Goal: Task Accomplishment & Management: Complete application form

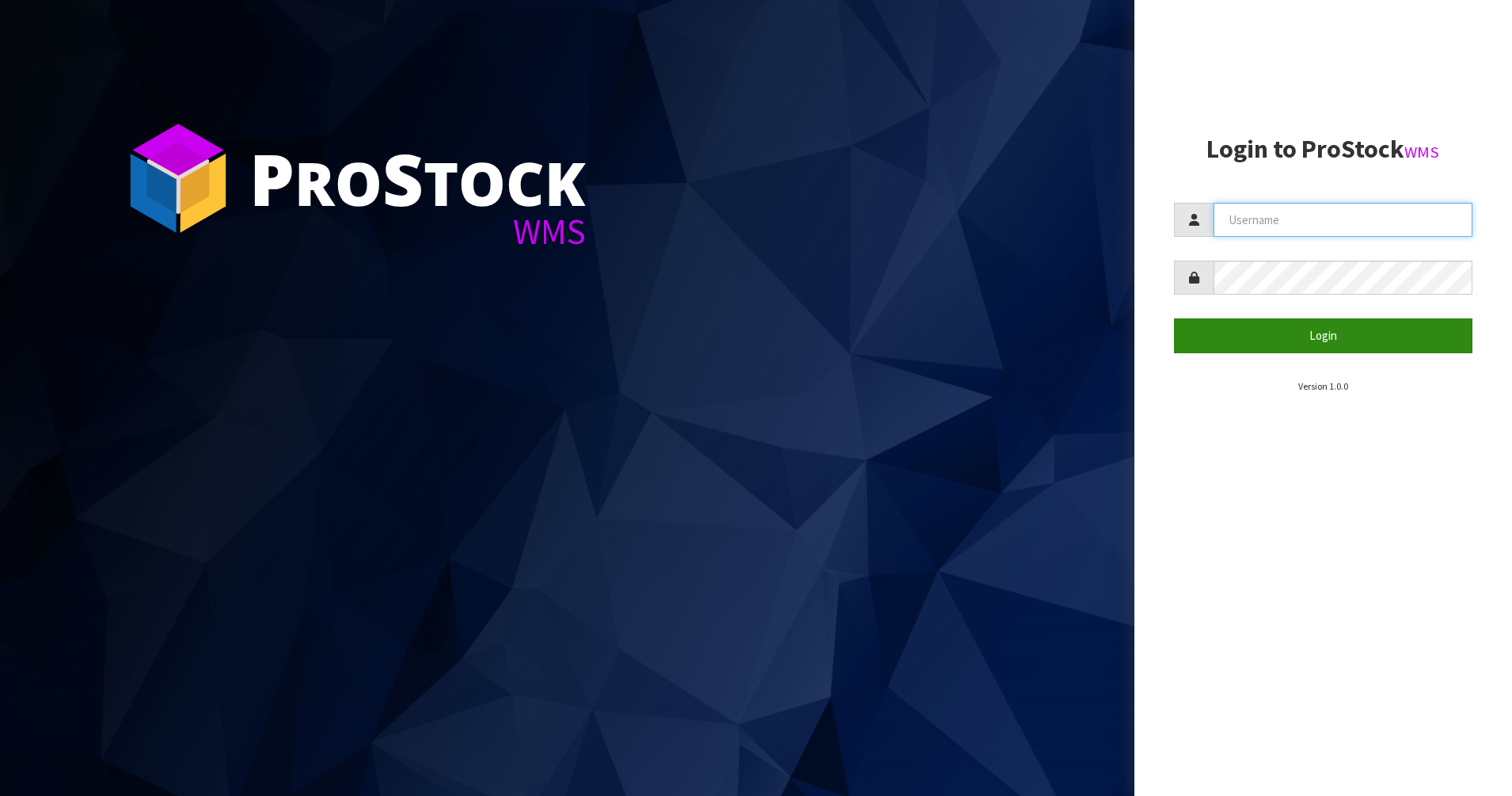
type input "PACIFICBIOLOGICS"
click at [1377, 335] on button "Login" at bounding box center [1323, 335] width 299 height 34
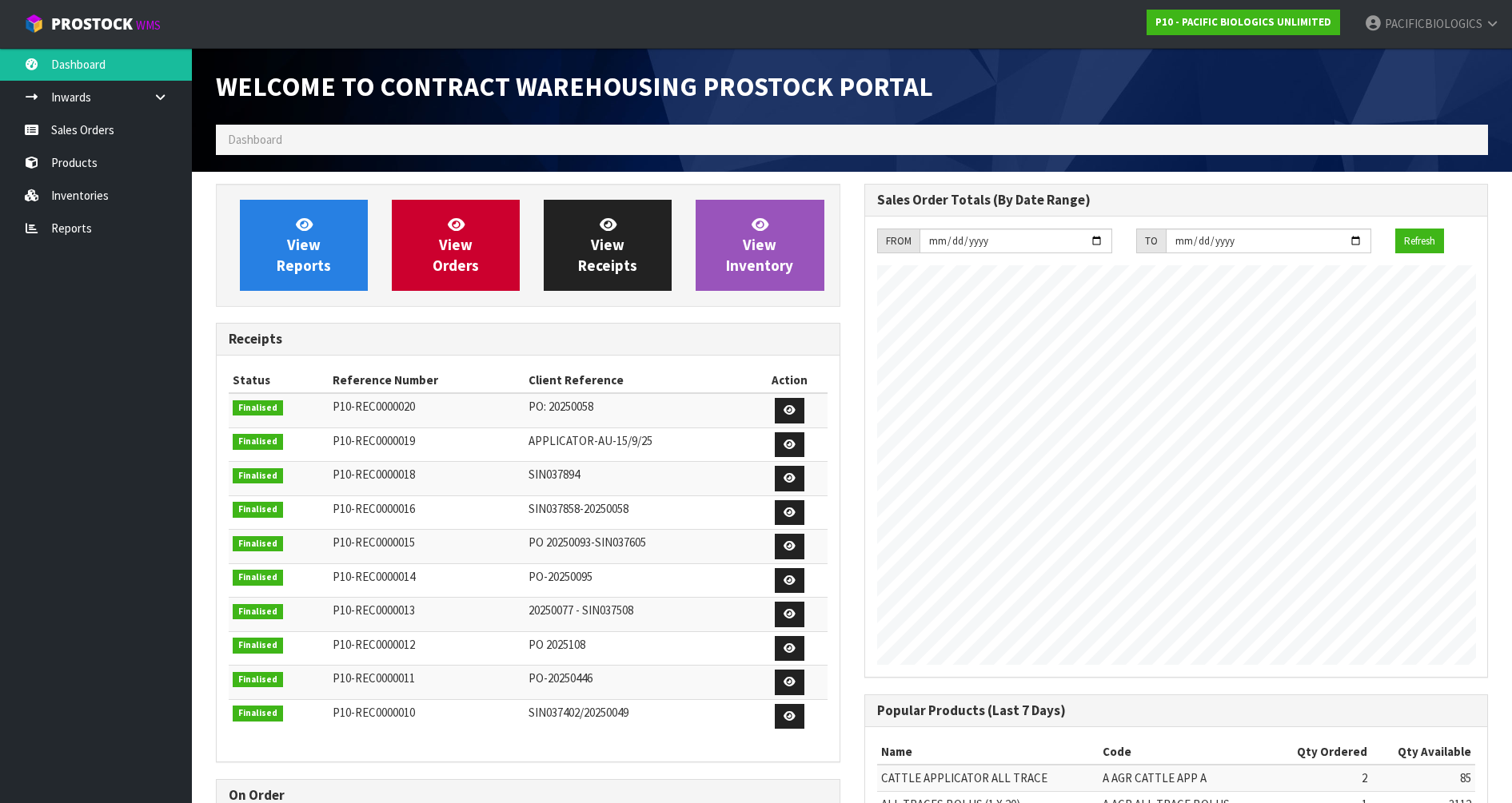
scroll to position [679, 647]
click at [444, 264] on span "View Orders" at bounding box center [455, 244] width 47 height 60
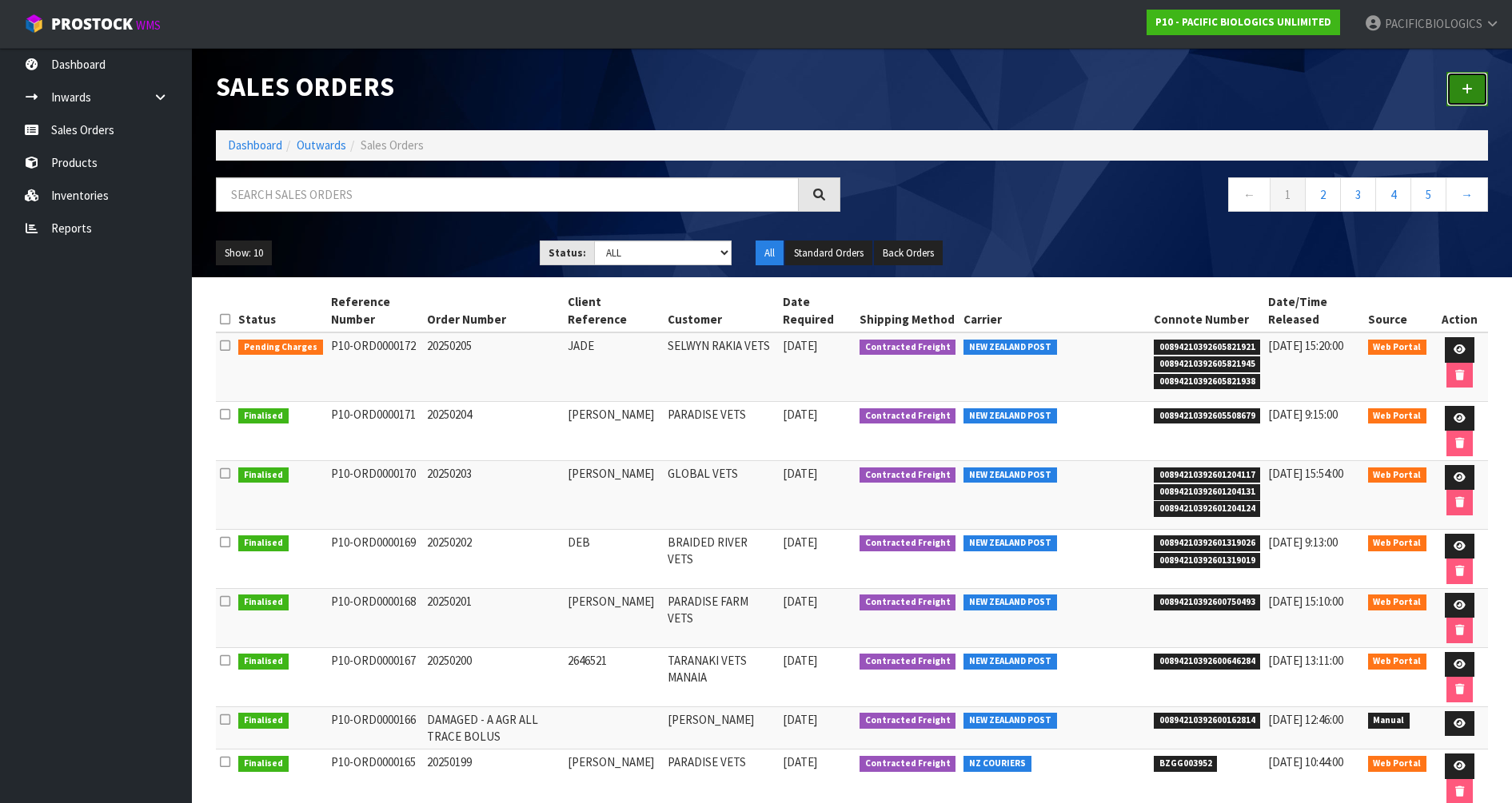
click at [1467, 89] on icon at bounding box center [1466, 89] width 11 height 12
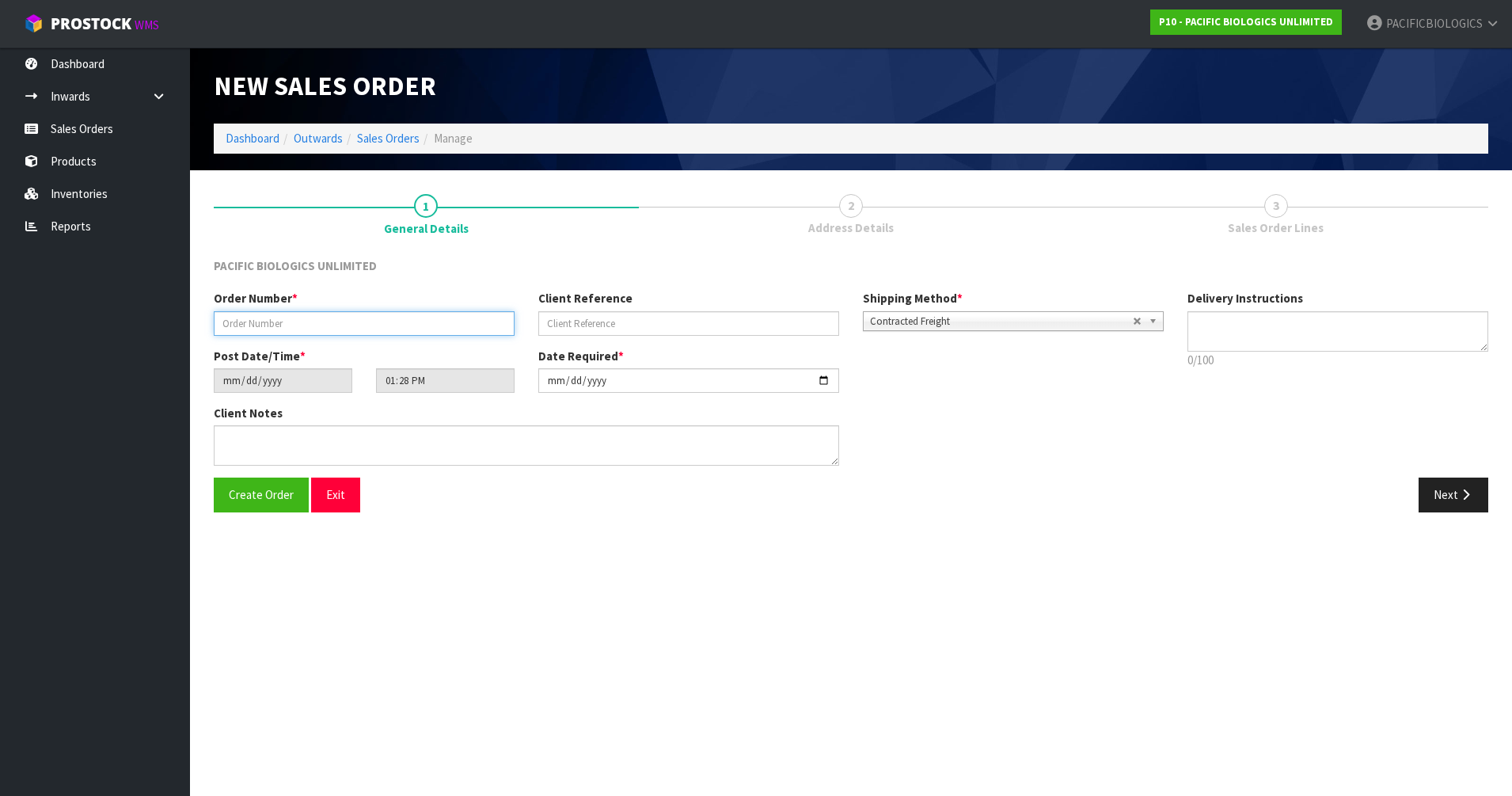
click at [282, 323] on input "text" at bounding box center [364, 323] width 301 height 25
type input "20250206"
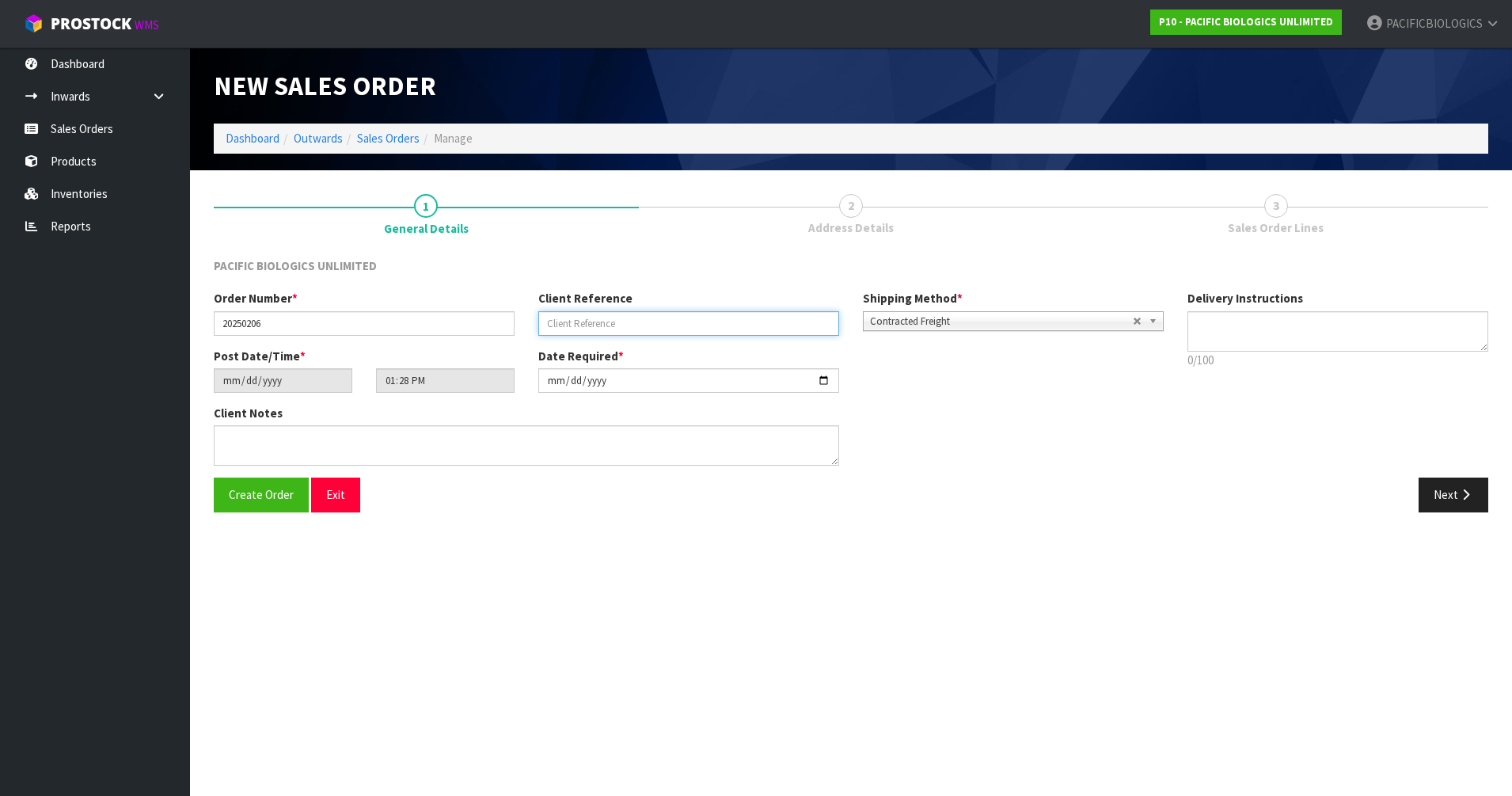
click at [598, 325] on input "text" at bounding box center [688, 323] width 301 height 25
click at [1108, 367] on div "Post Date/Time * [DATE] 13:28:00.000 Date Required * [DATE]" at bounding box center [689, 376] width 974 height 57
paste input "1150866"
type input "1150866"
click at [1474, 499] on button "Next" at bounding box center [1453, 494] width 70 height 34
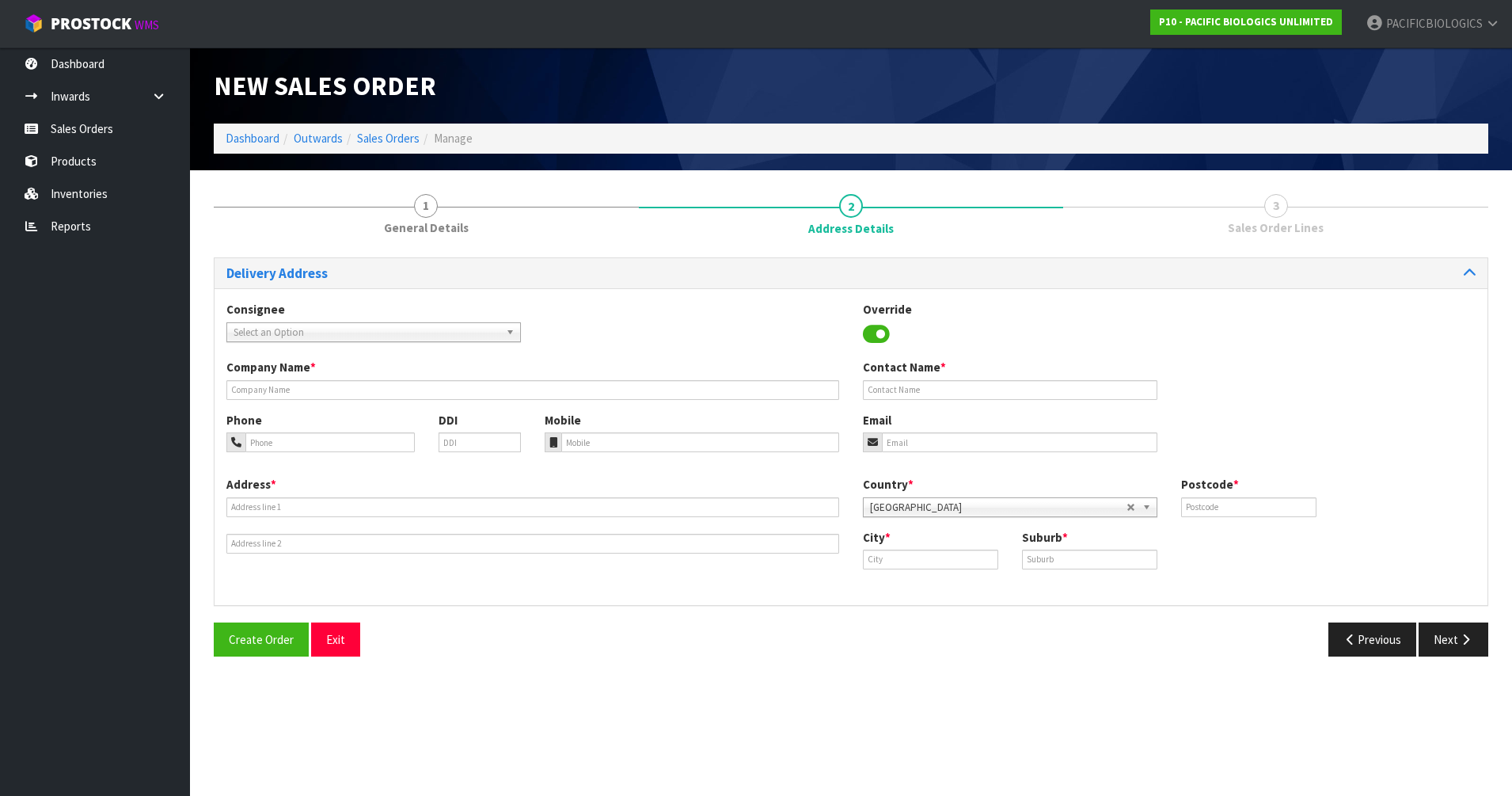
click at [510, 332] on b at bounding box center [512, 332] width 15 height 19
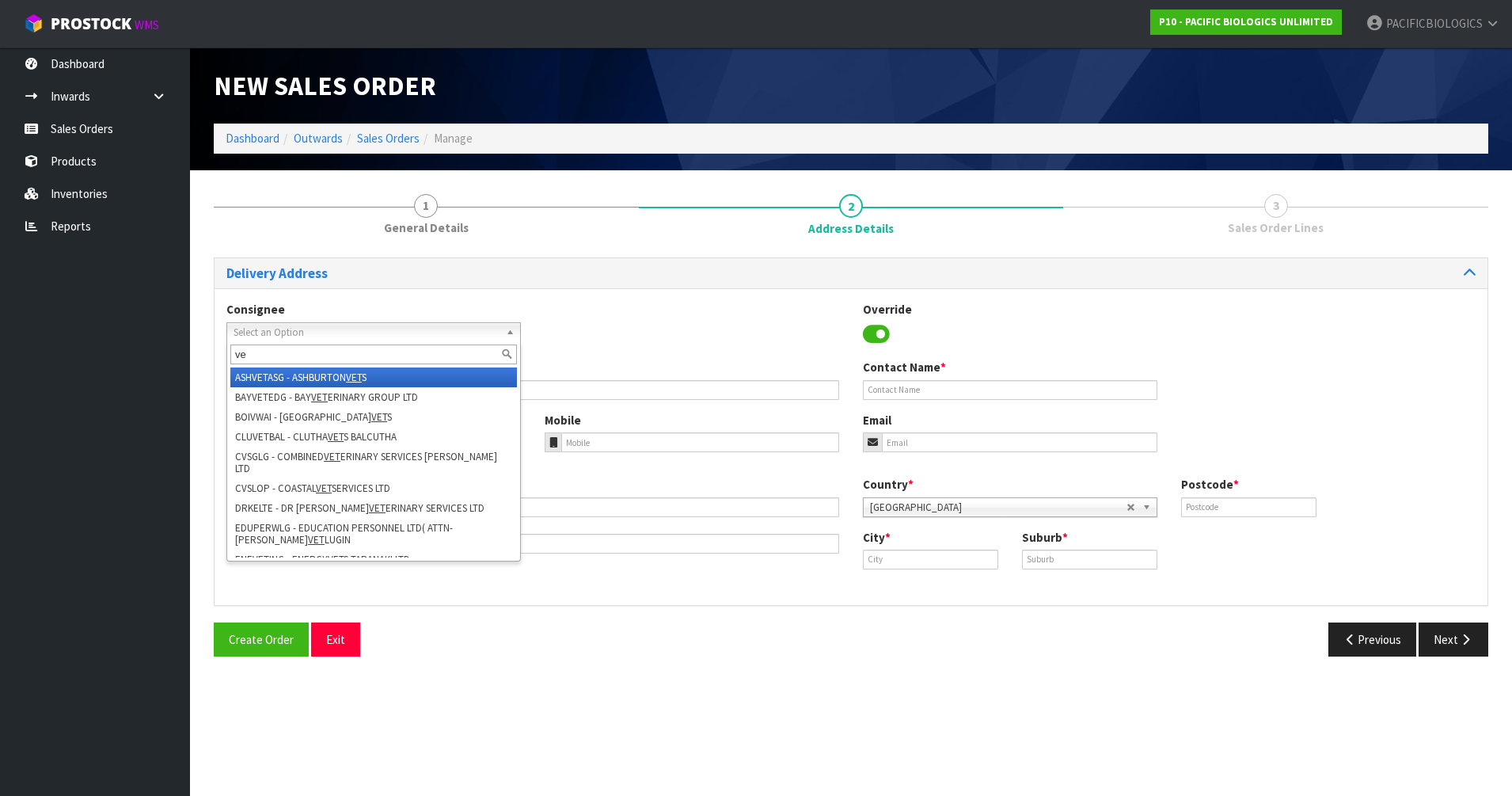
type input "v"
type input "a"
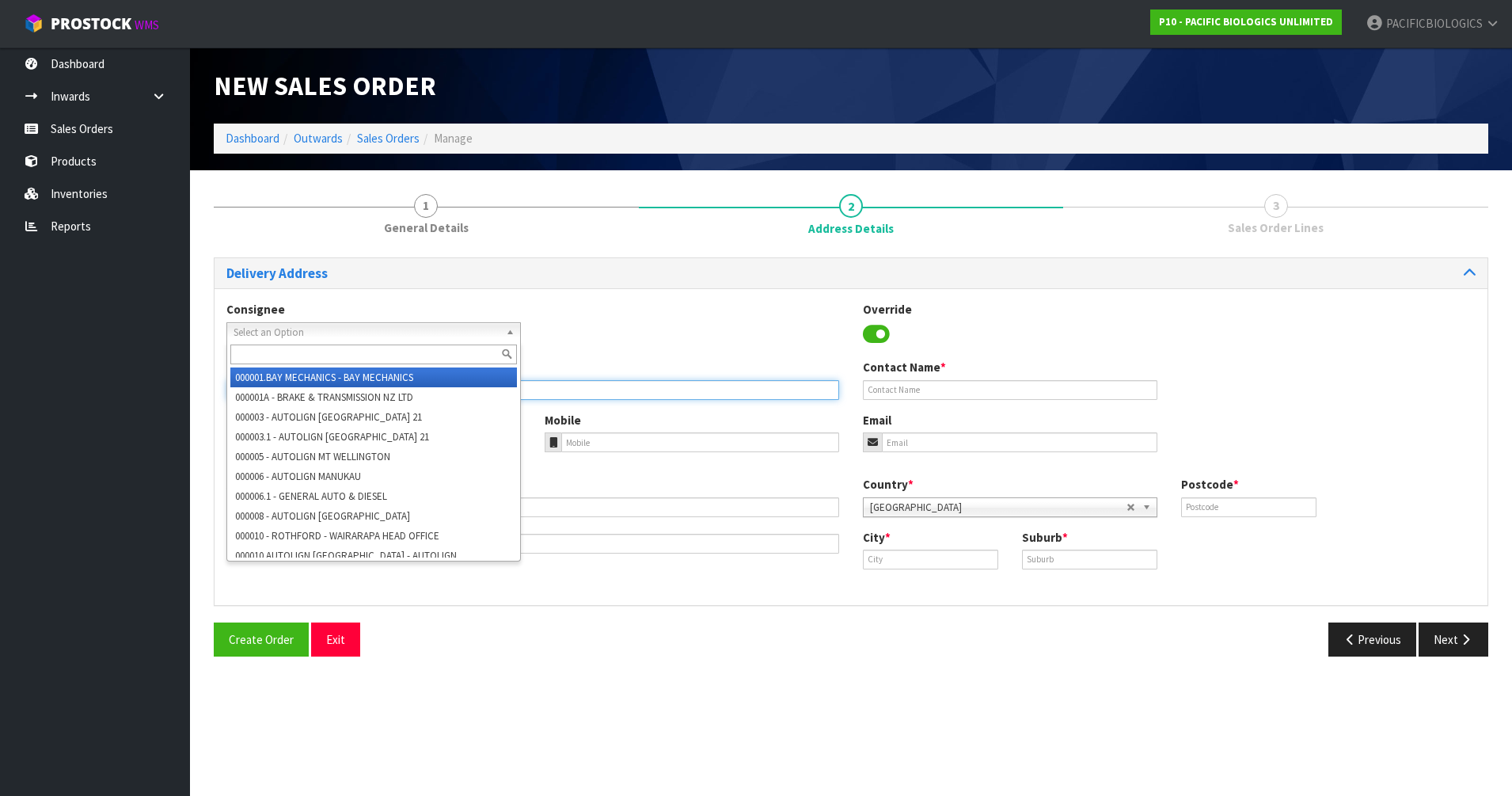
click at [600, 390] on input "text" at bounding box center [532, 390] width 612 height 20
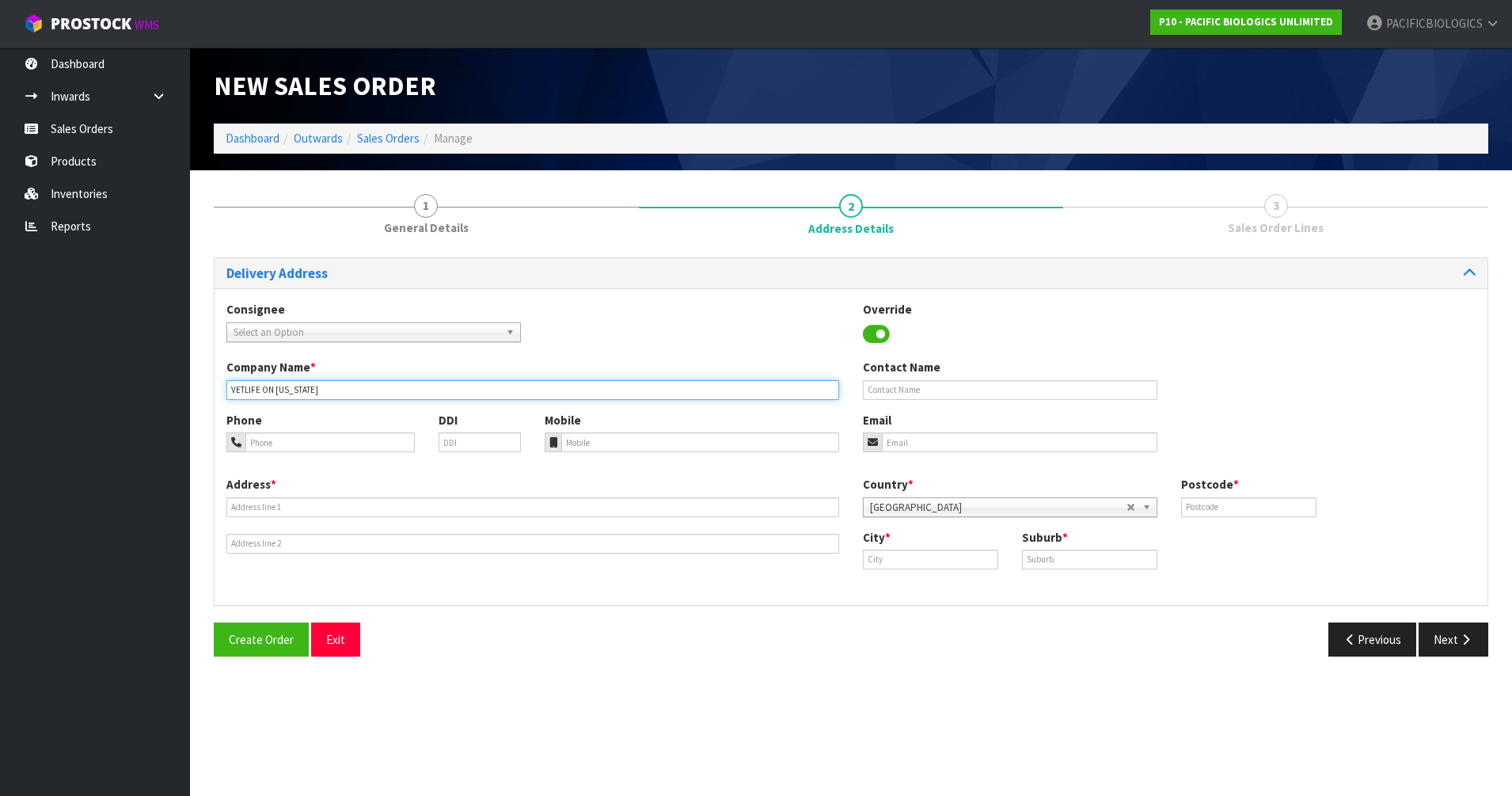
type input "VETLIFE ON [US_STATE]"
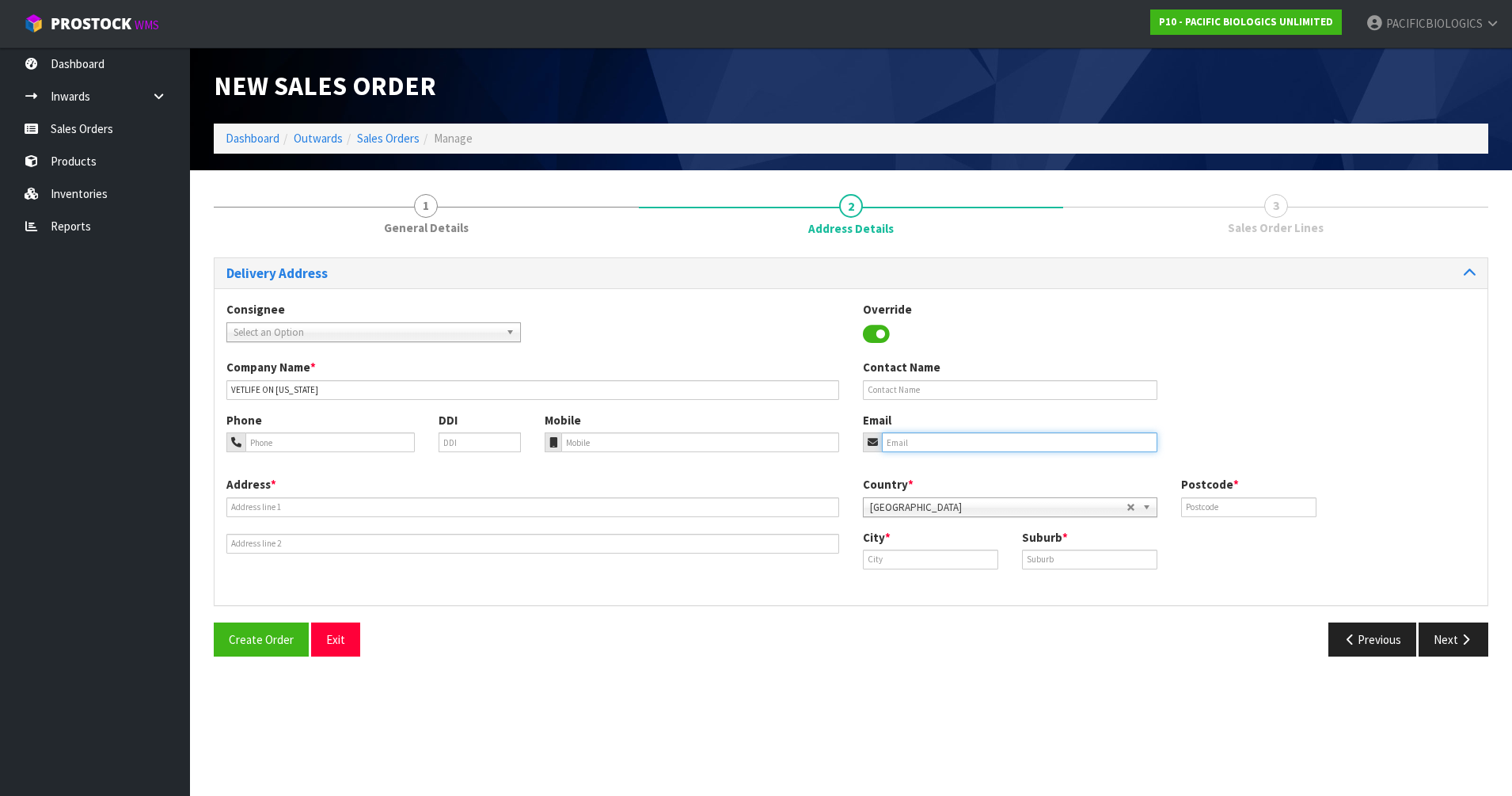
click at [1021, 440] on input "email" at bounding box center [1019, 442] width 275 height 20
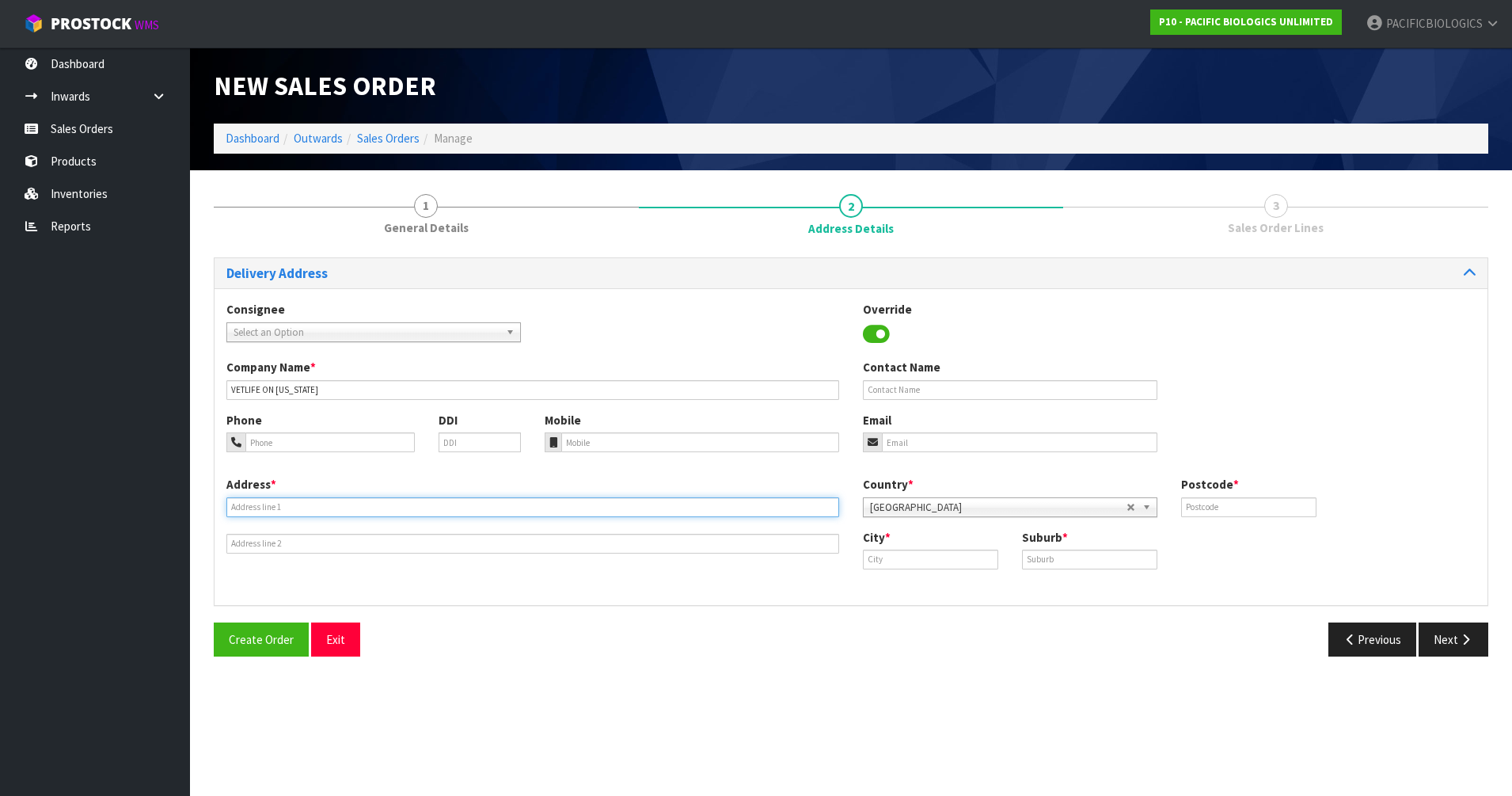
click at [360, 502] on input "text" at bounding box center [532, 507] width 612 height 20
type input "[STREET_ADDRESS][US_STATE]"
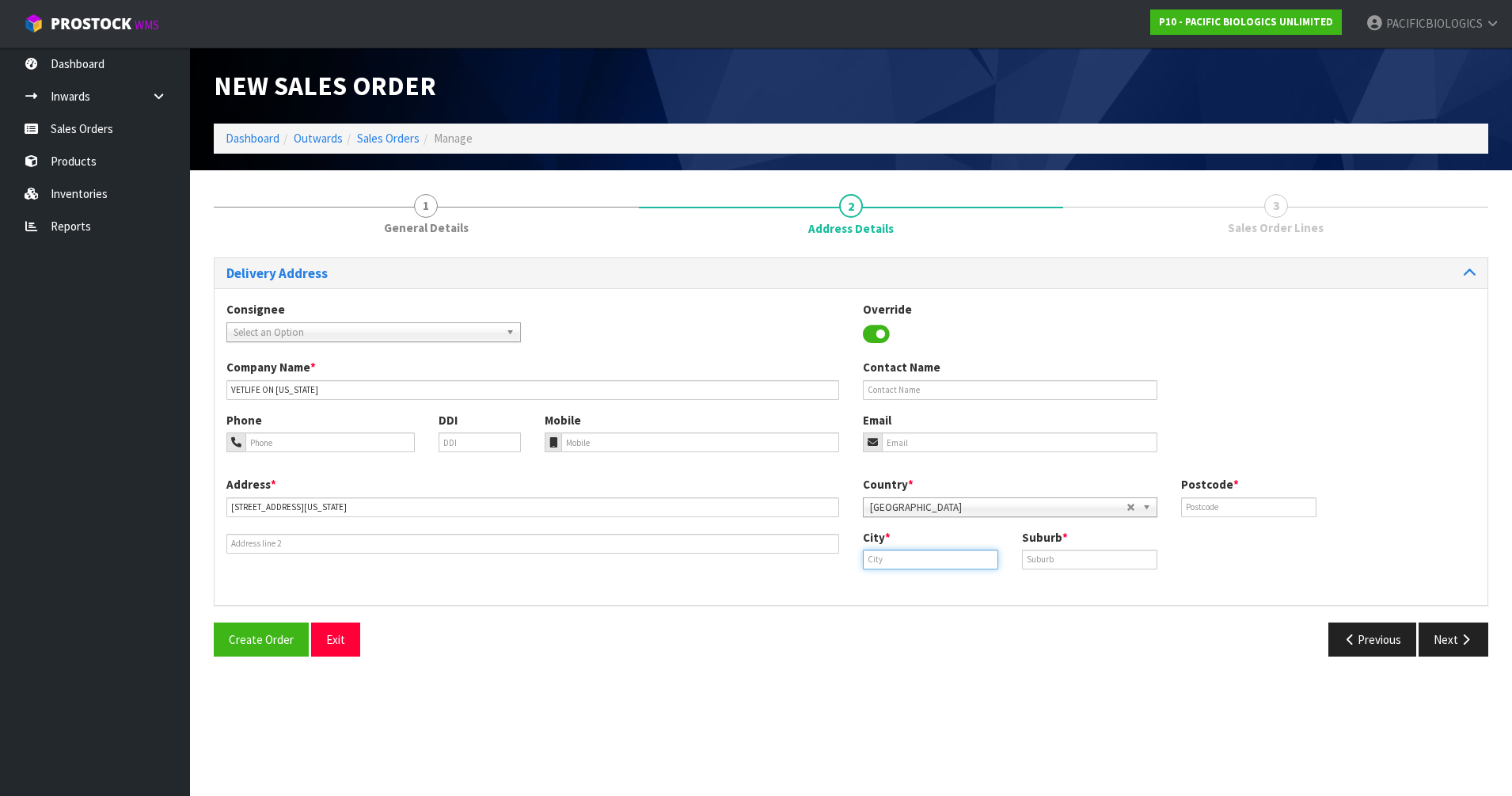
click at [958, 556] on input "text" at bounding box center [931, 560] width 135 height 20
click at [954, 588] on link "Ble nheim" at bounding box center [919, 586] width 125 height 22
type input "Blenheim"
click at [1097, 563] on input "text" at bounding box center [1090, 560] width 135 height 20
type input "BLENHEIM"
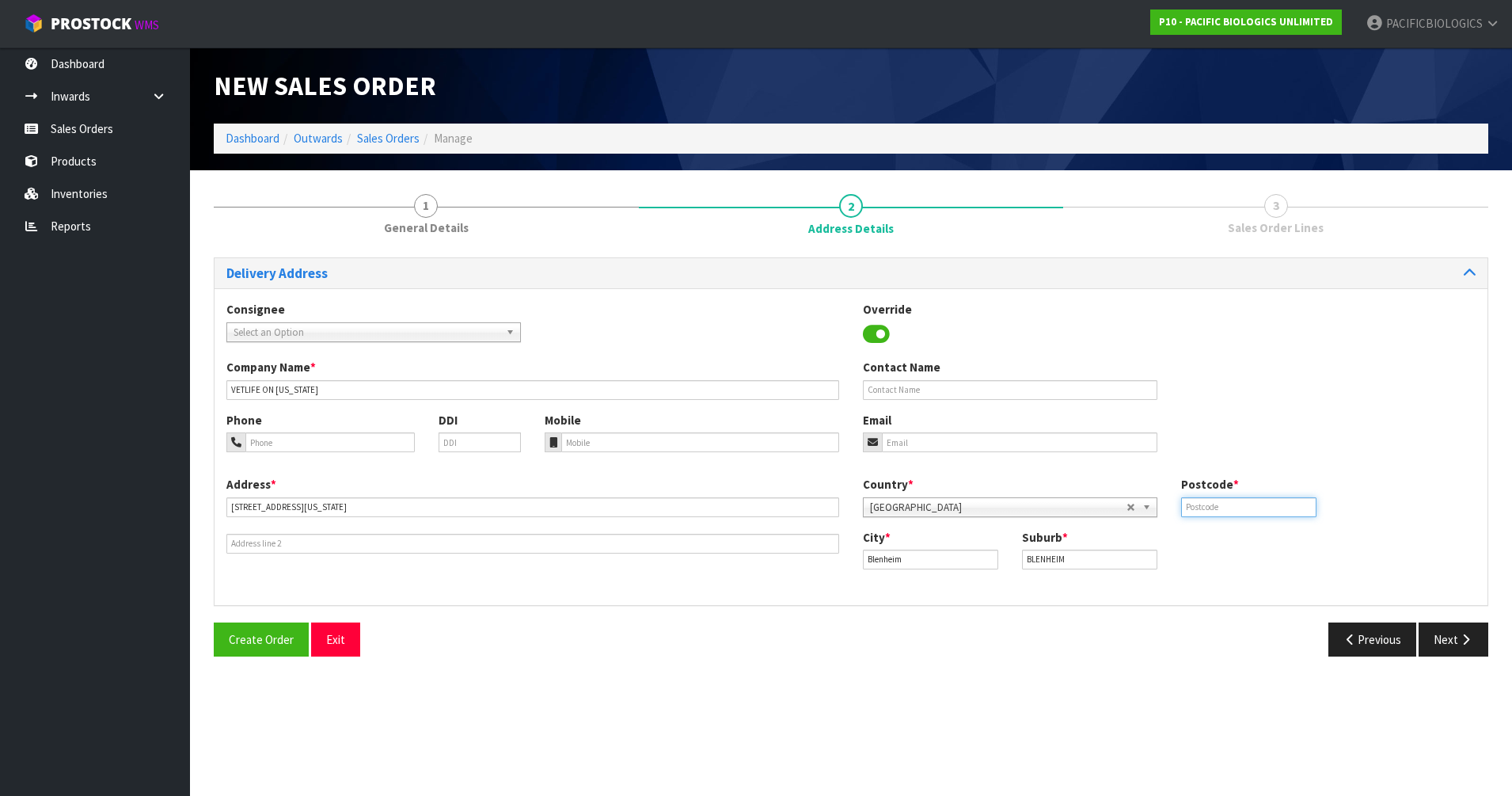
click at [1208, 502] on input "text" at bounding box center [1248, 507] width 135 height 20
type input "7201"
click at [922, 444] on input "email" at bounding box center [1019, 442] width 275 height 20
type input "[US_STATE][EMAIL_ADDRESS][DOMAIN_NAME]"
click at [358, 436] on input "tel" at bounding box center [329, 442] width 170 height 20
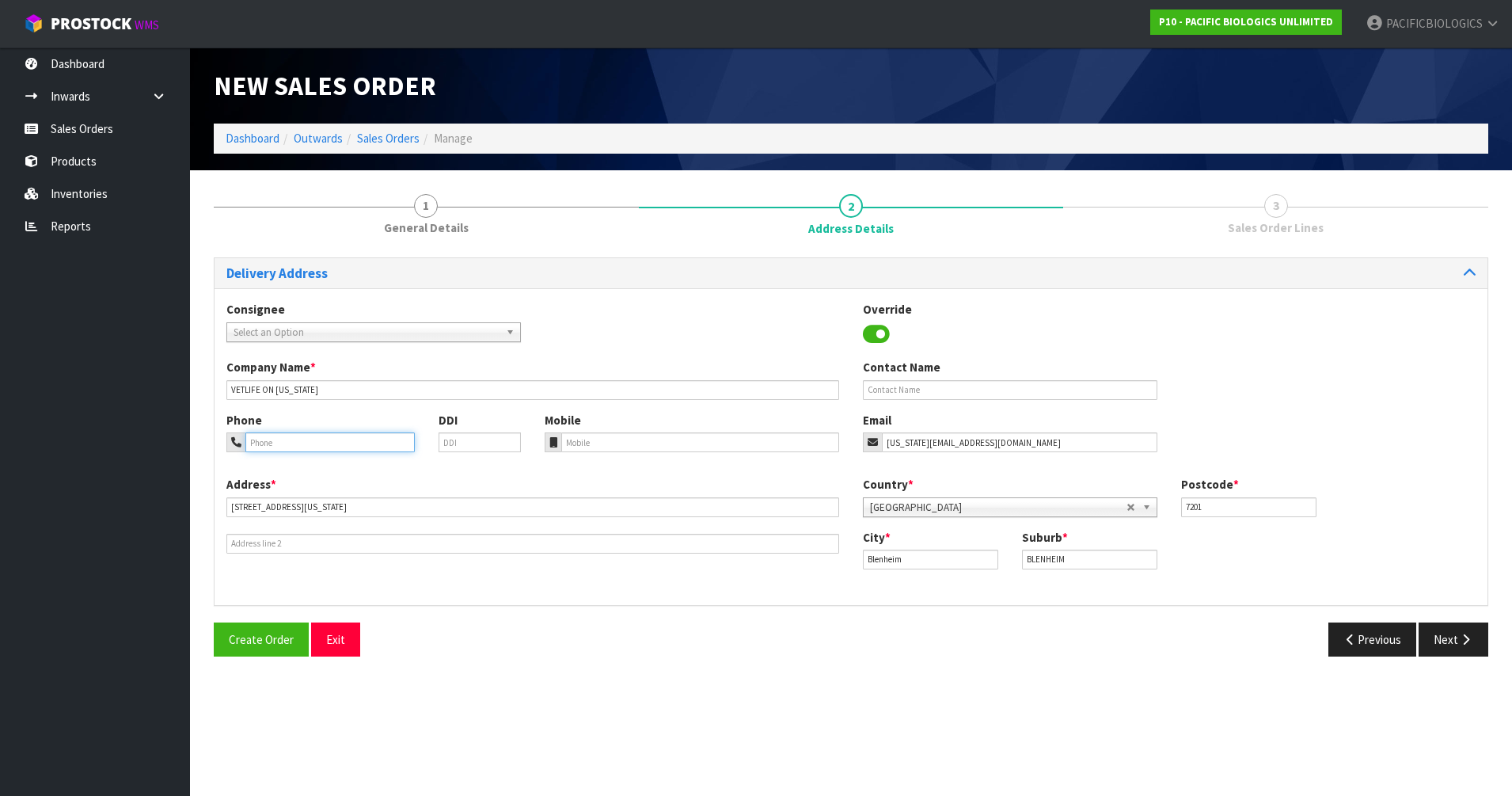
paste input "03 578 6965"
type input "03 578 6965"
click at [1447, 637] on button "Next" at bounding box center [1453, 639] width 70 height 34
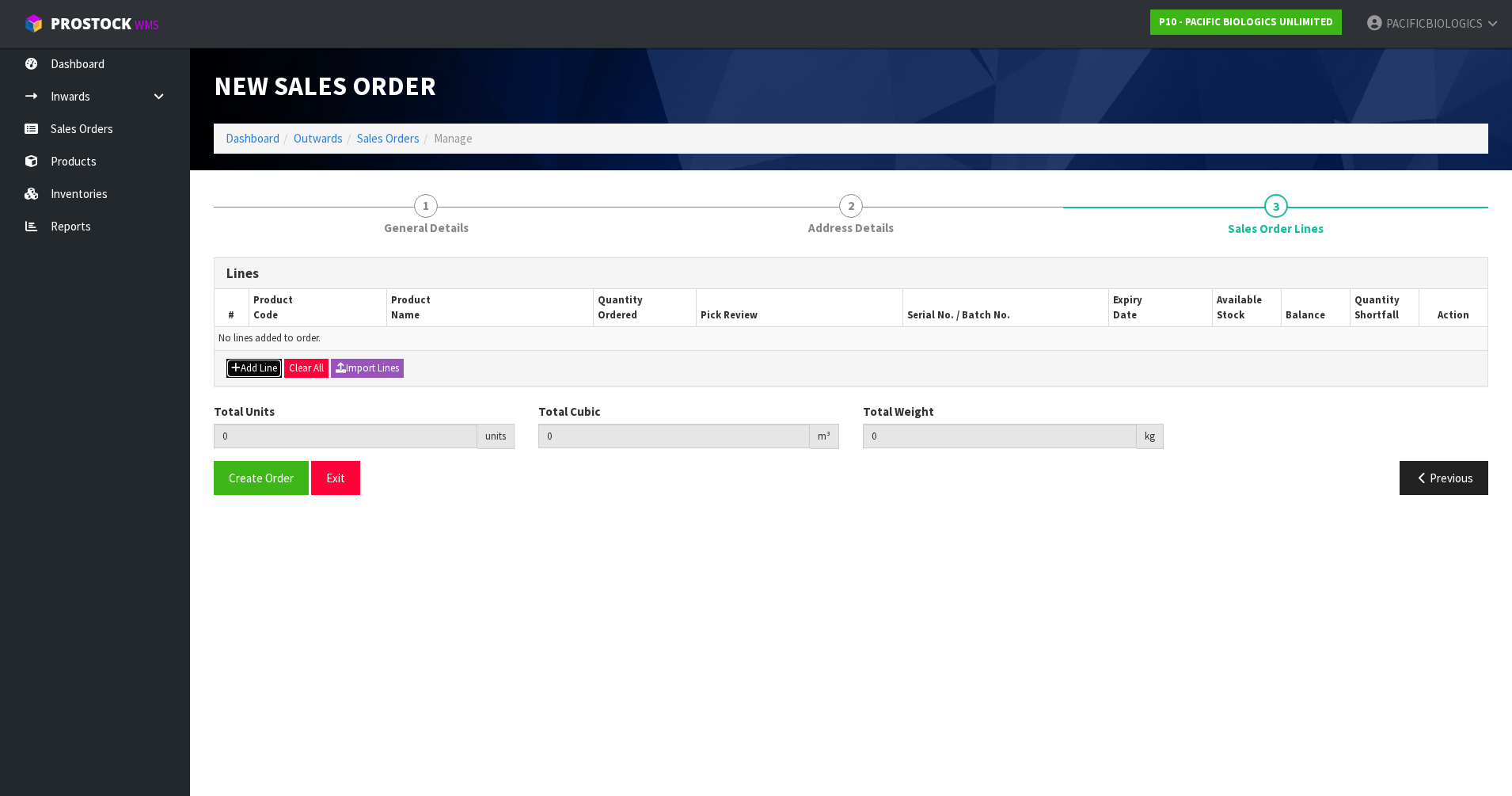
click at [250, 364] on button "Add Line" at bounding box center [254, 368] width 56 height 19
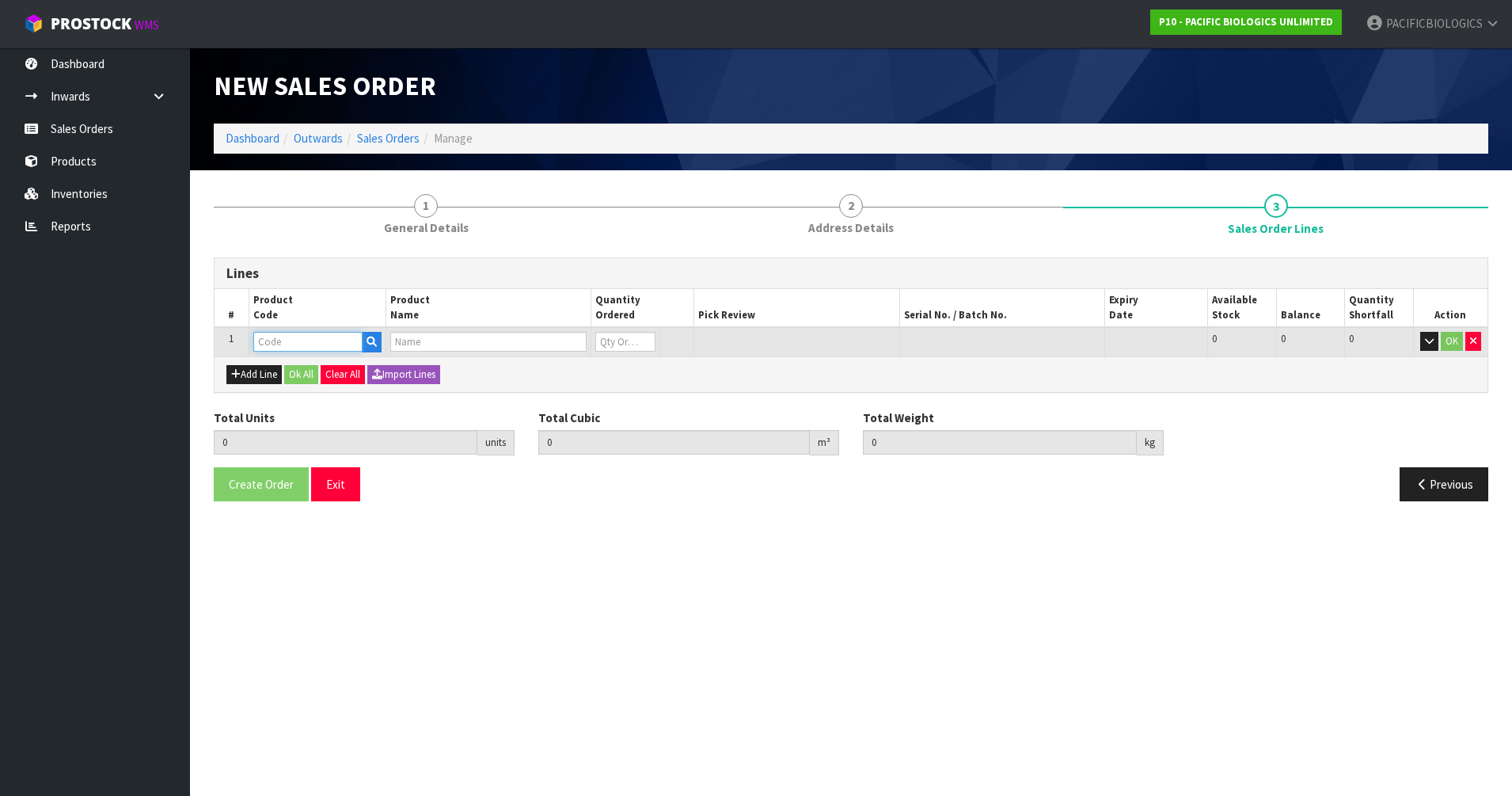
click at [316, 337] on input "text" at bounding box center [308, 342] width 109 height 20
type input "A AGR R"
click at [332, 375] on link "A AGR R UMBUL" at bounding box center [317, 369] width 125 height 22
type input "A AGR RUMBUL"
type input "0.000000"
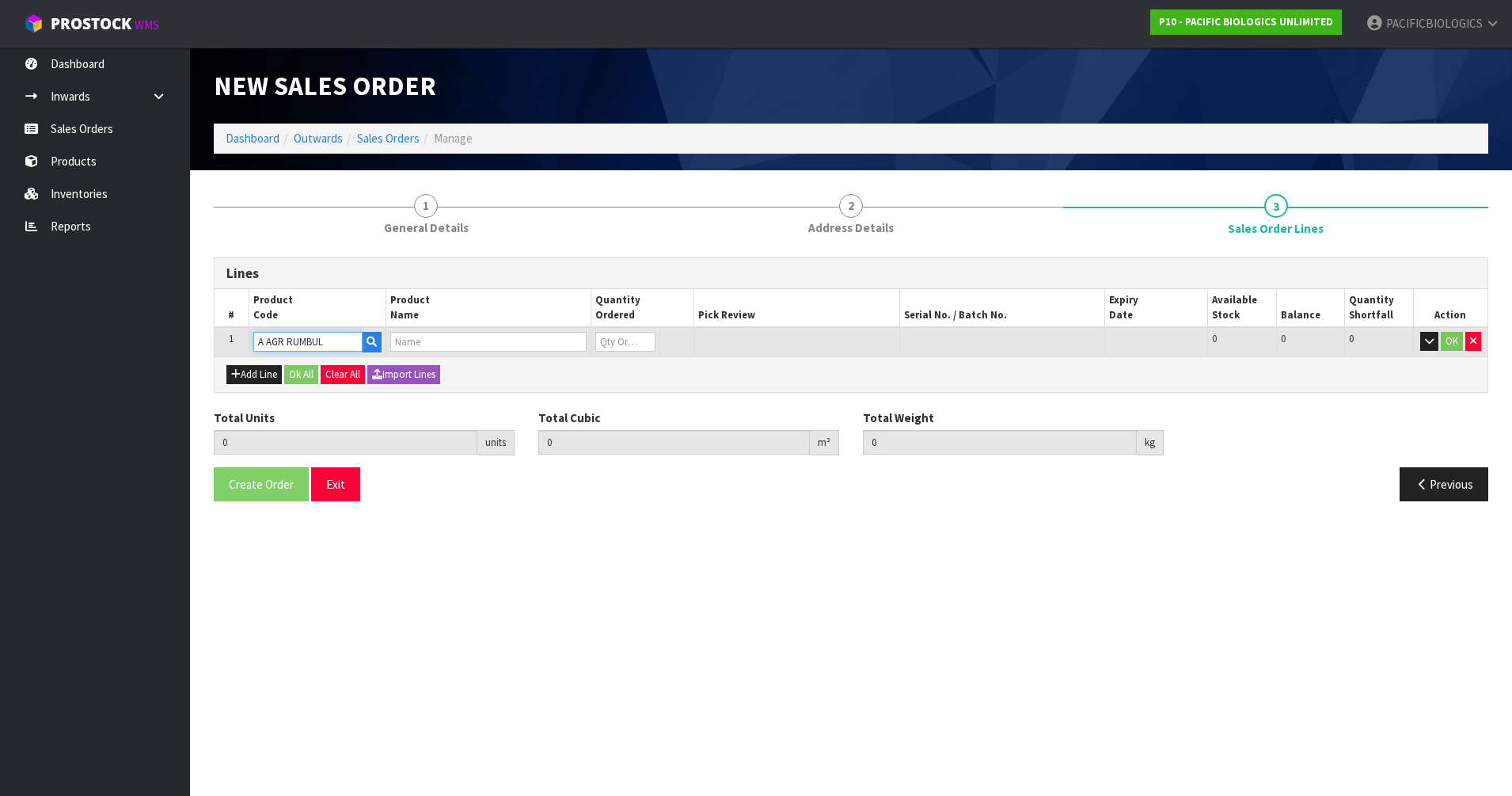
type input "0.000"
type input "RUMBUL CATTLE BULLETS (10)"
type input "0"
type input "1"
type input "0.000702"
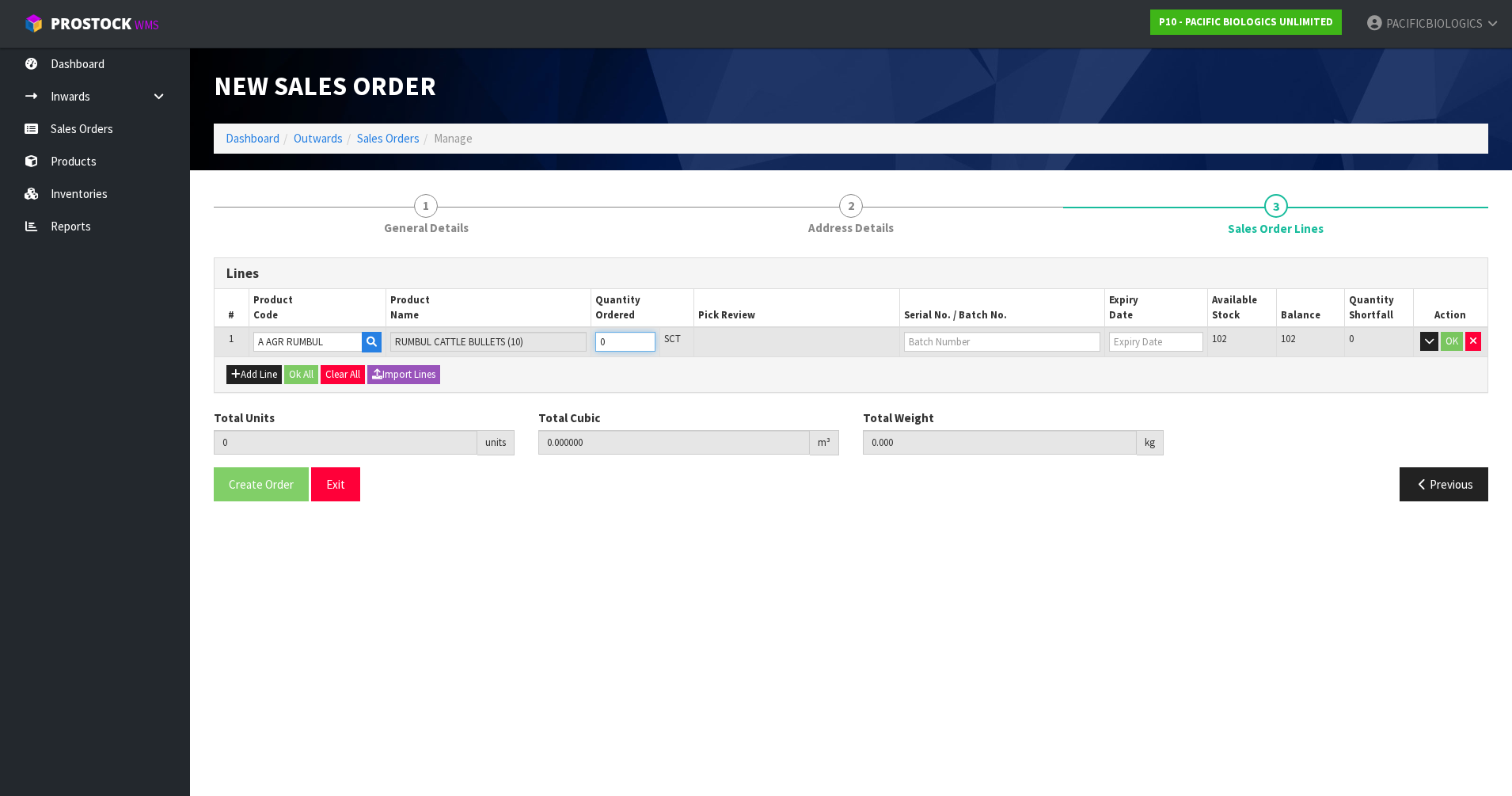
type input "1"
click at [643, 336] on input "1" at bounding box center [625, 342] width 60 height 20
click at [294, 373] on button "Ok All" at bounding box center [301, 373] width 34 height 19
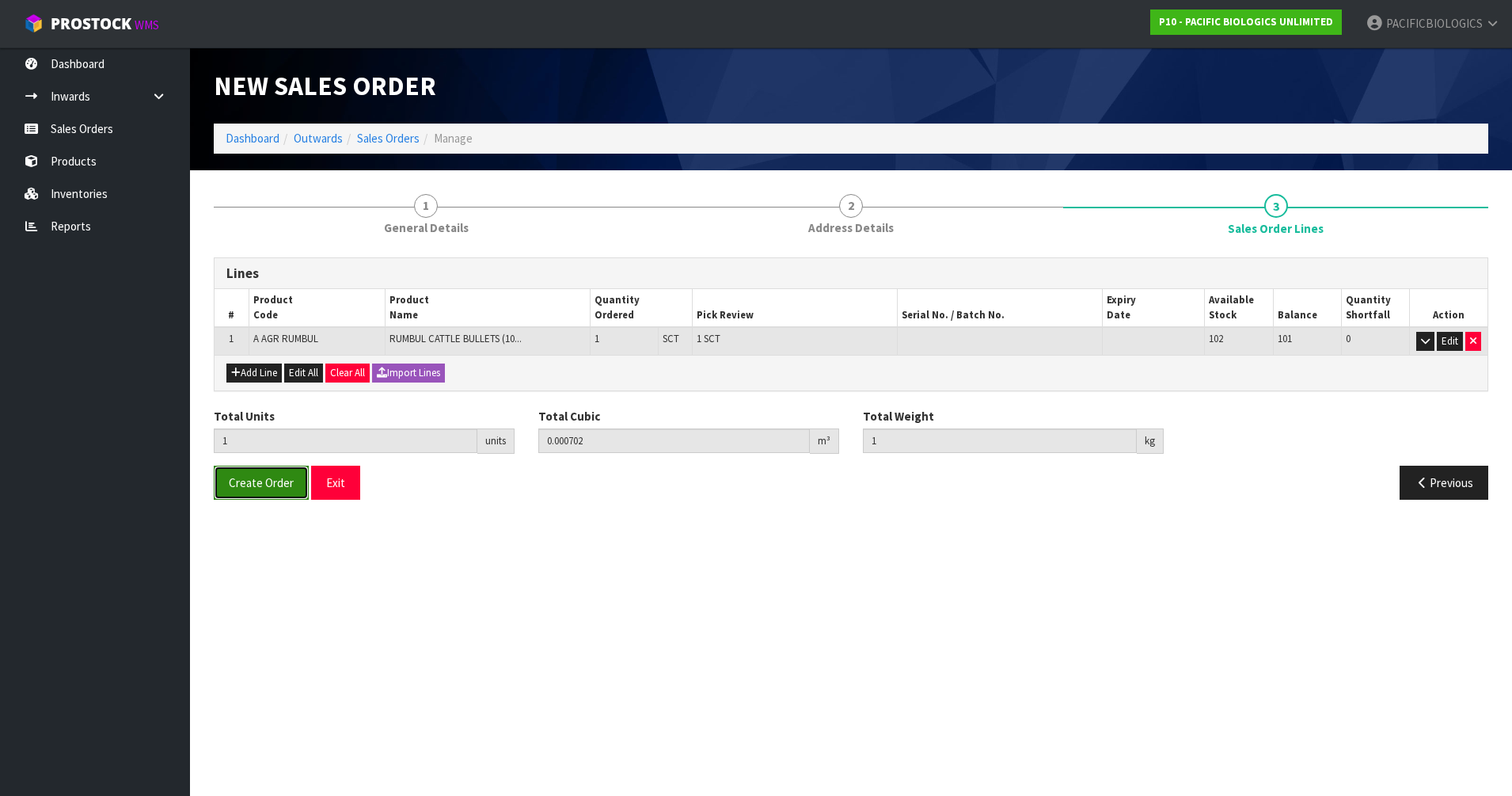
click at [268, 485] on span "Create Order" at bounding box center [261, 482] width 65 height 15
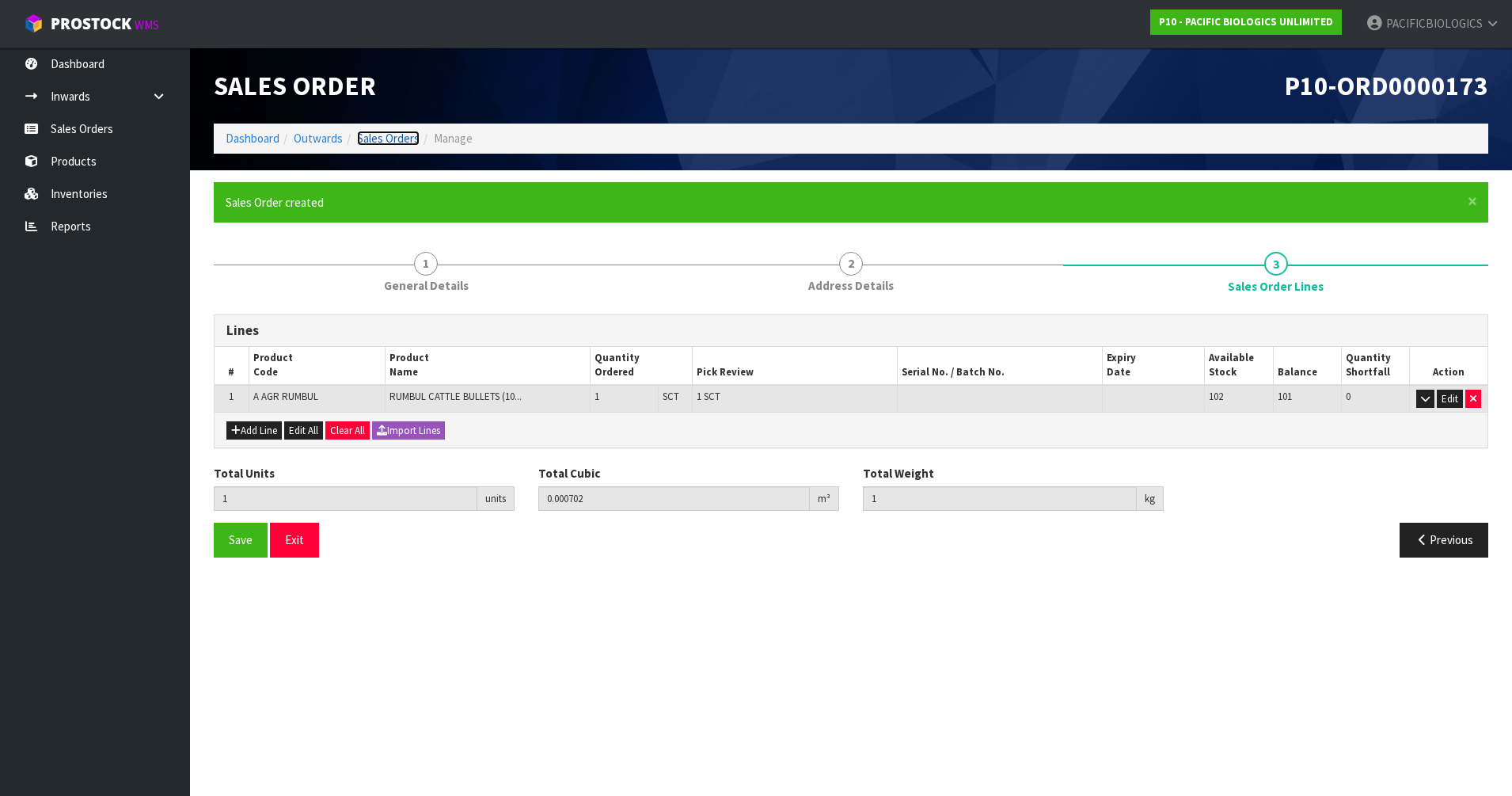
click at [385, 134] on link "Sales Orders" at bounding box center [388, 137] width 63 height 15
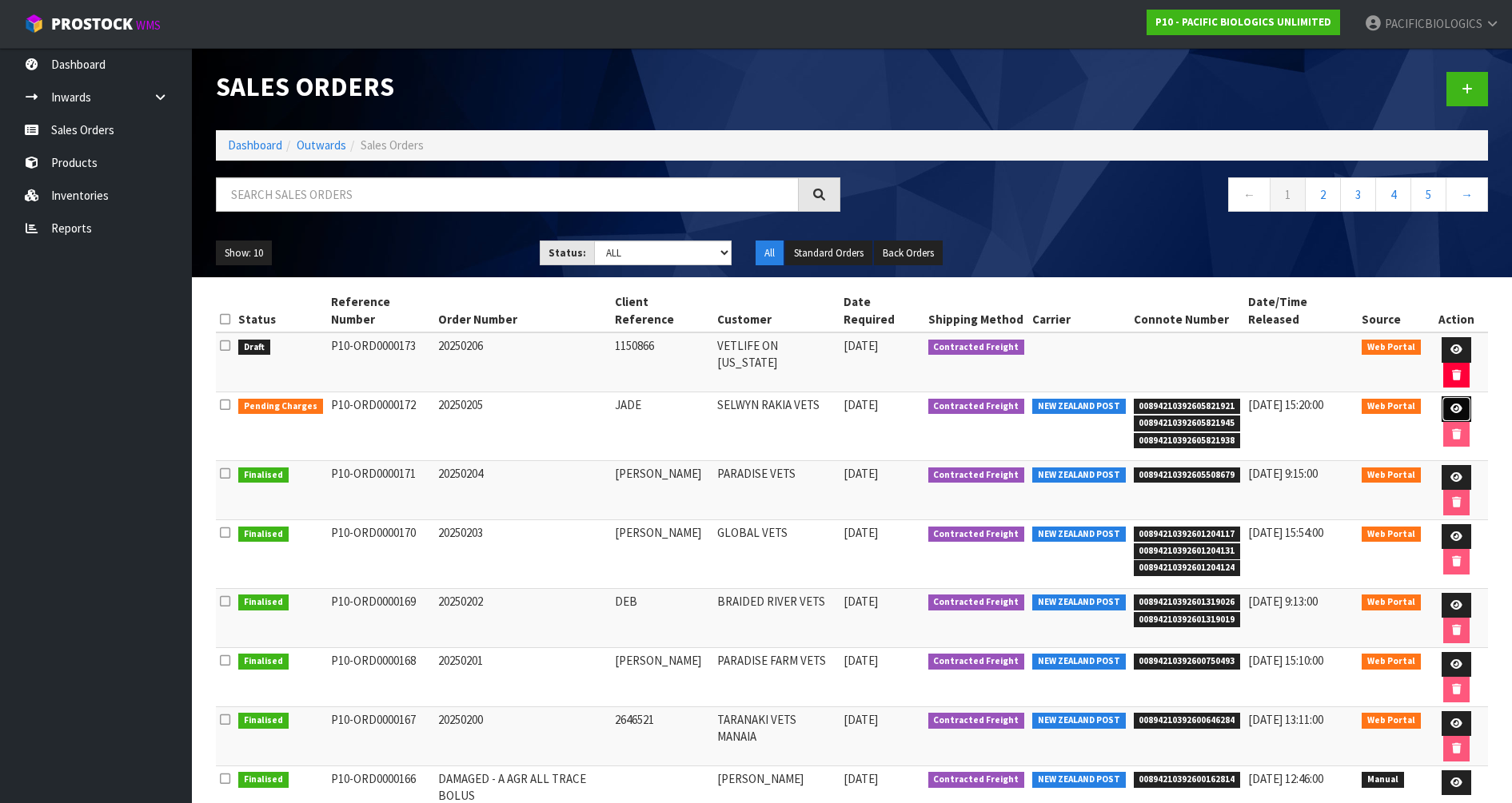
click at [1451, 403] on icon at bounding box center [1457, 408] width 12 height 11
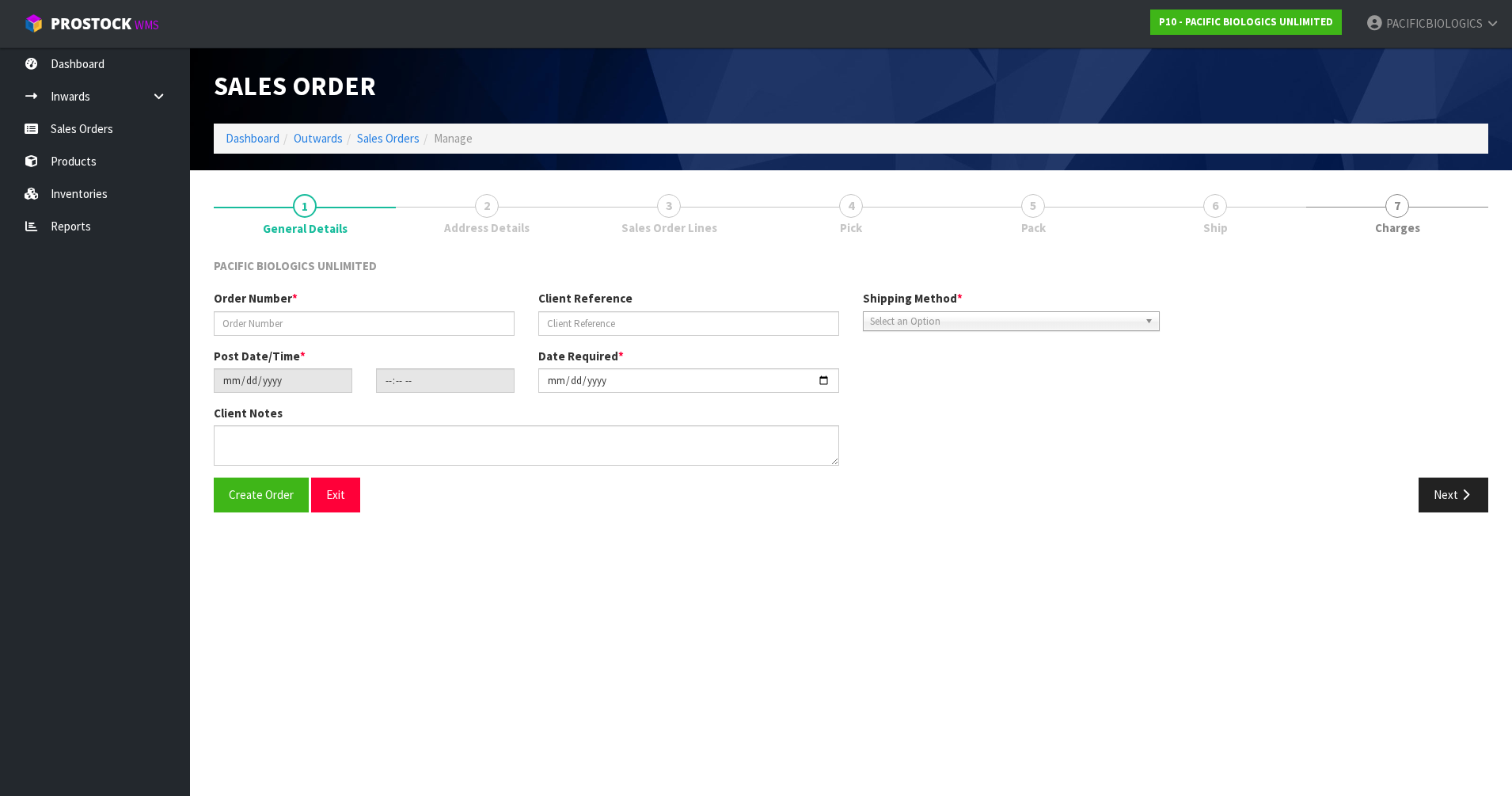
type input "20250205"
type input "JADE"
type input "[DATE]"
type input "16:56:00.000"
type input "[DATE]"
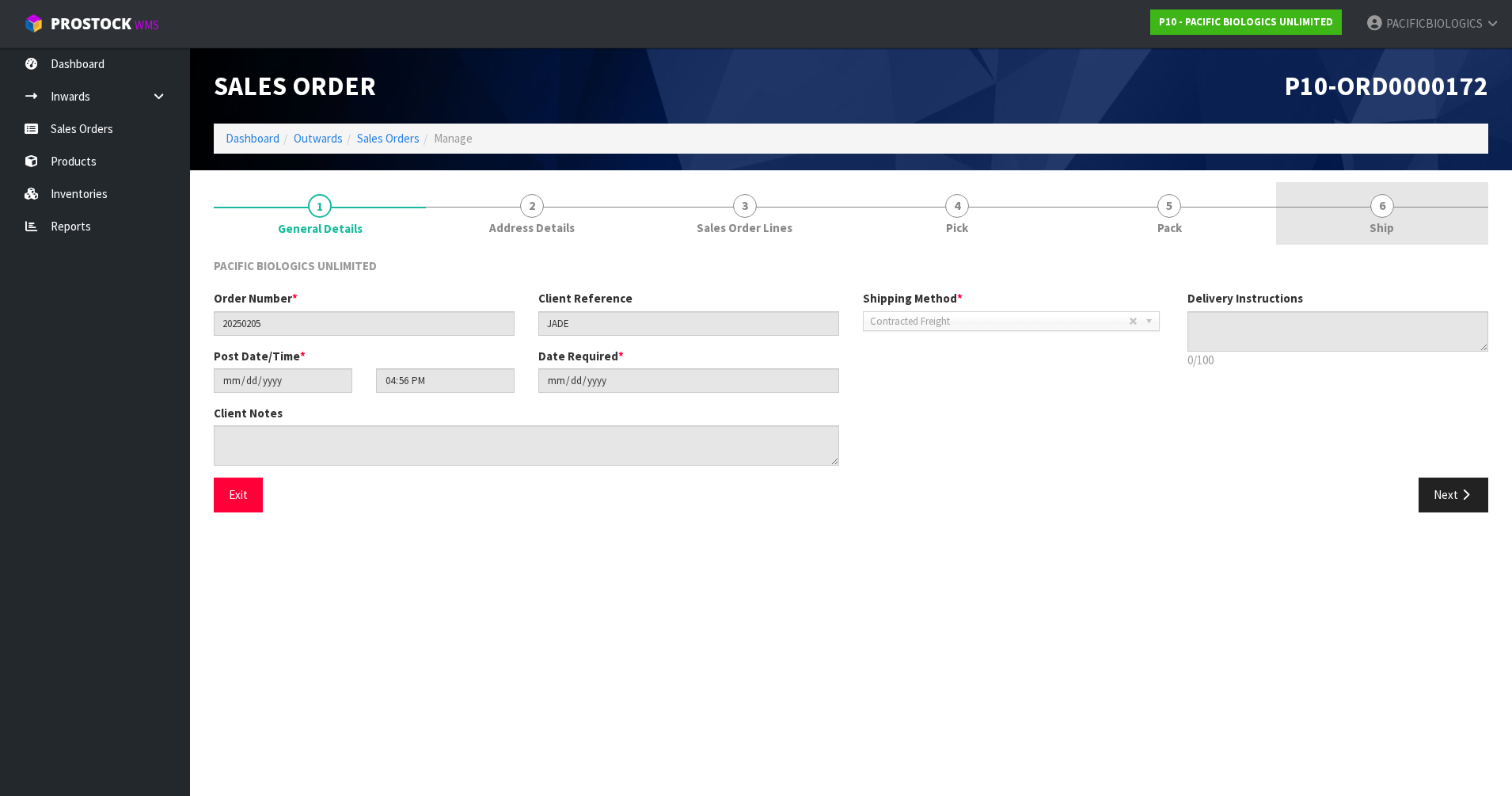
click at [1381, 212] on span "6" at bounding box center [1383, 206] width 24 height 24
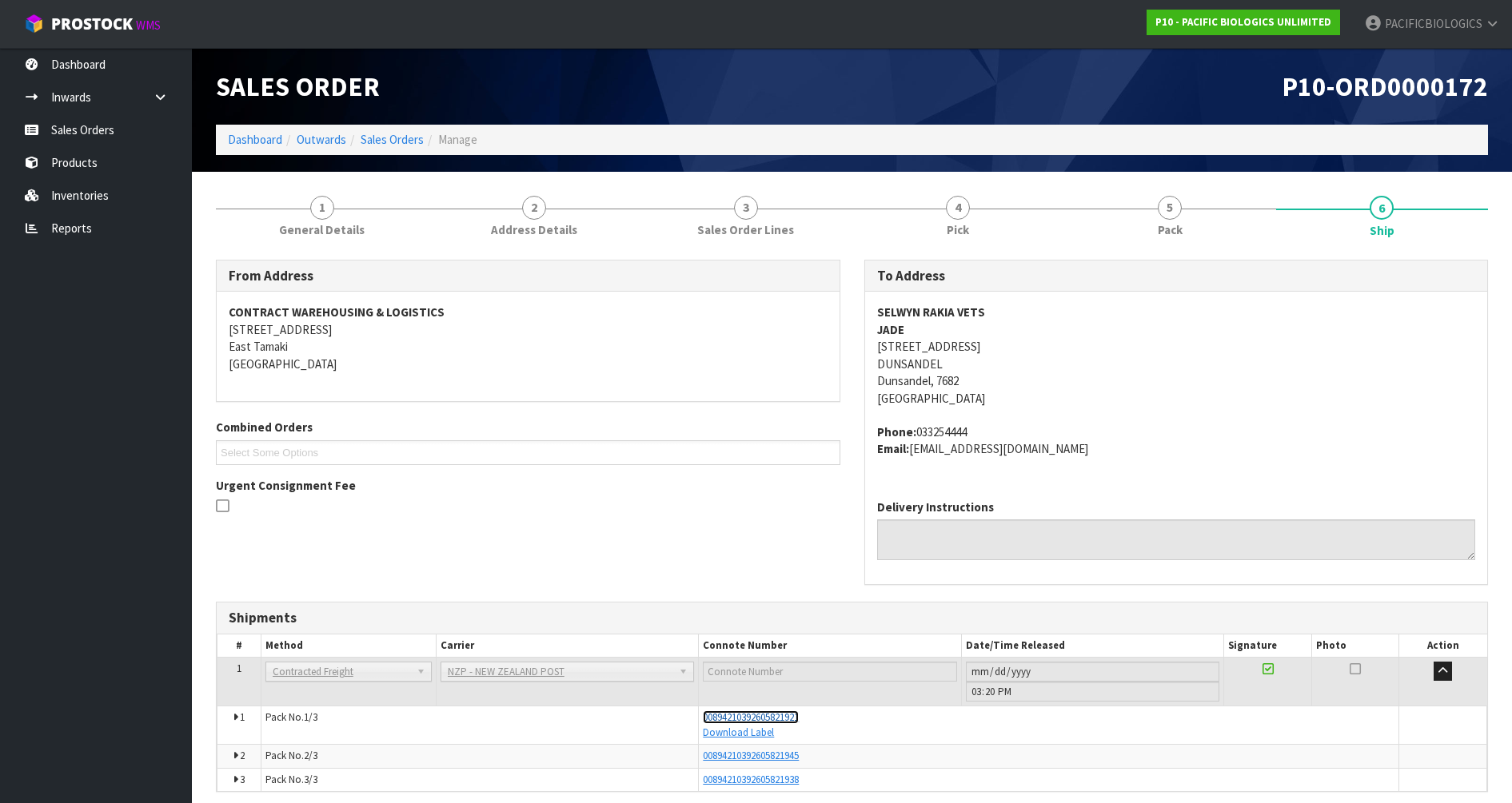
click at [781, 715] on span "00894210392605821921" at bounding box center [750, 717] width 96 height 14
click at [398, 140] on link "Sales Orders" at bounding box center [392, 138] width 63 height 15
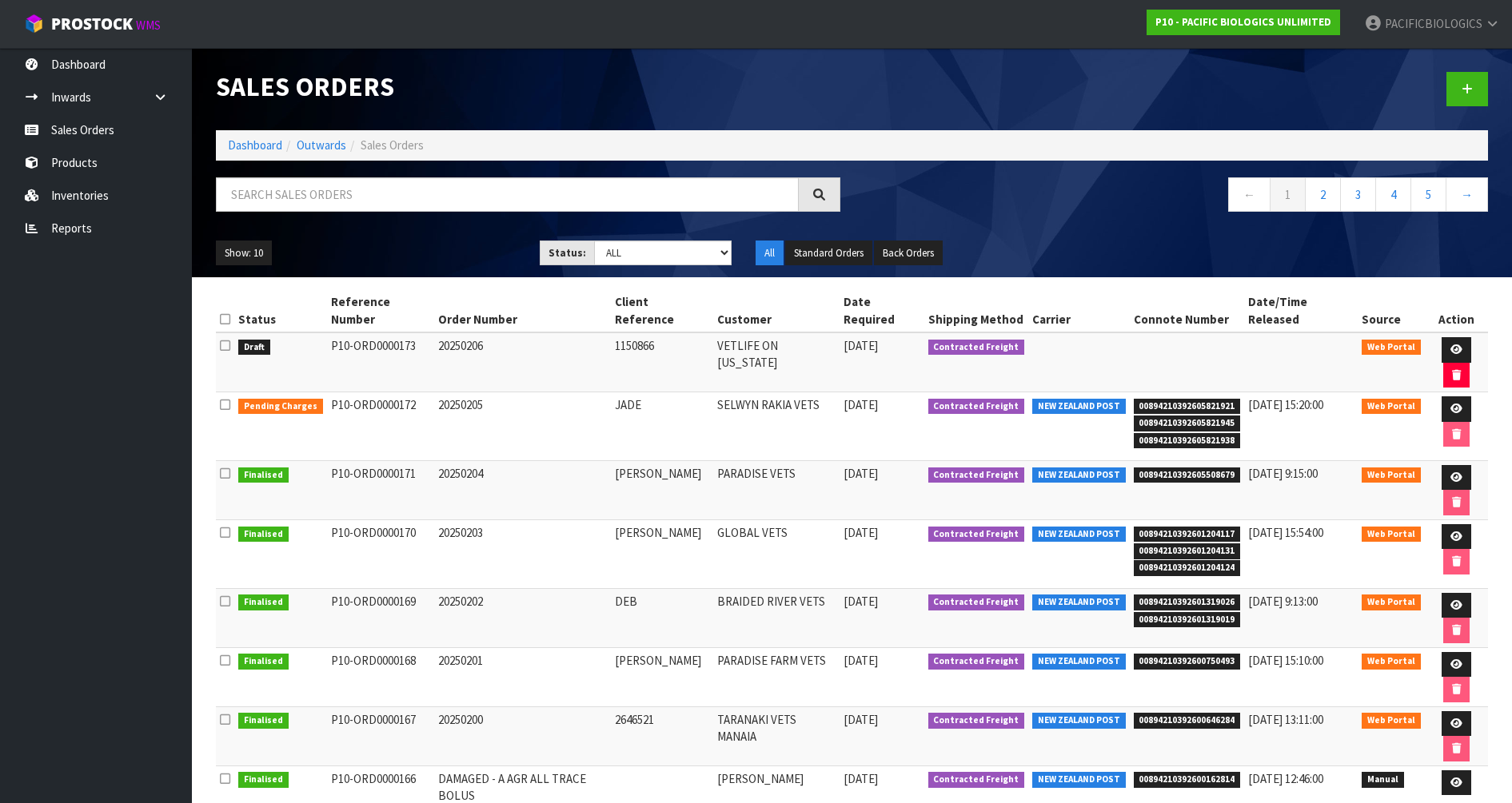
click at [1136, 399] on span "00894210392605821921" at bounding box center [1187, 406] width 107 height 16
drag, startPoint x: 1136, startPoint y: 363, endPoint x: 1243, endPoint y: 394, distance: 111.4
click at [1243, 394] on tr "Pending Charges P10-ORD0000172 20250205 JADE SELWYN RAKIA VETS [DATE] Contracte…" at bounding box center [851, 426] width 1272 height 68
copy tr "00894210392605821921 00894210392605821945 00894210392605821938"
click at [972, 393] on td "Contracted Freight" at bounding box center [977, 426] width 105 height 68
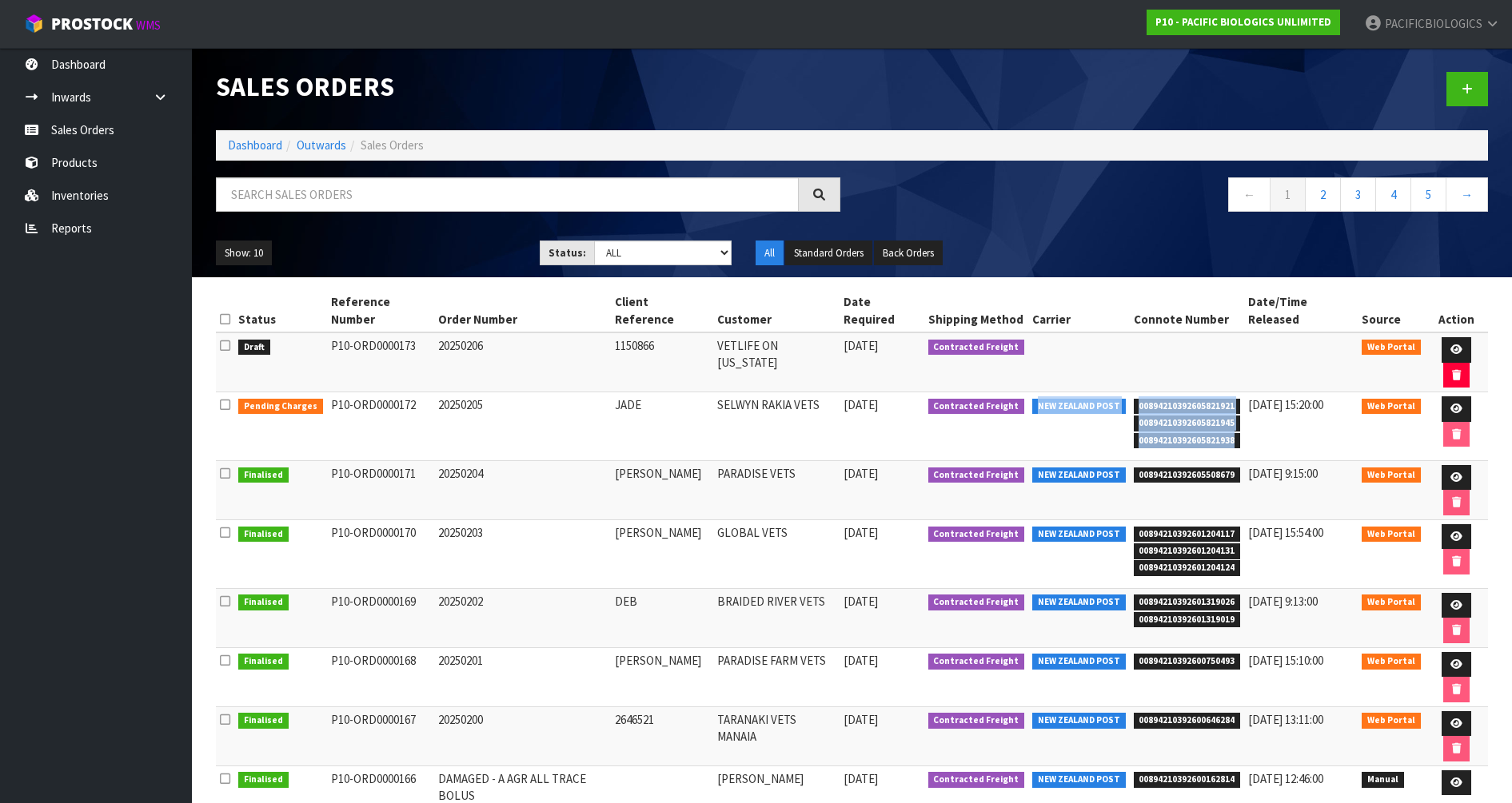
drag, startPoint x: 1035, startPoint y: 361, endPoint x: 1239, endPoint y: 400, distance: 207.7
click at [1239, 400] on tr "Pending Charges P10-ORD0000172 20250205 JADE SELWYN RAKIA VETS [DATE] Contracte…" at bounding box center [851, 426] width 1272 height 68
copy tr "NEW ZEALAND POST 00894210392605821921 00894210392605821945 00894210392605821938"
click at [1283, 393] on td "[DATE] 15:20:00" at bounding box center [1300, 426] width 114 height 68
click at [1451, 403] on icon at bounding box center [1457, 408] width 12 height 11
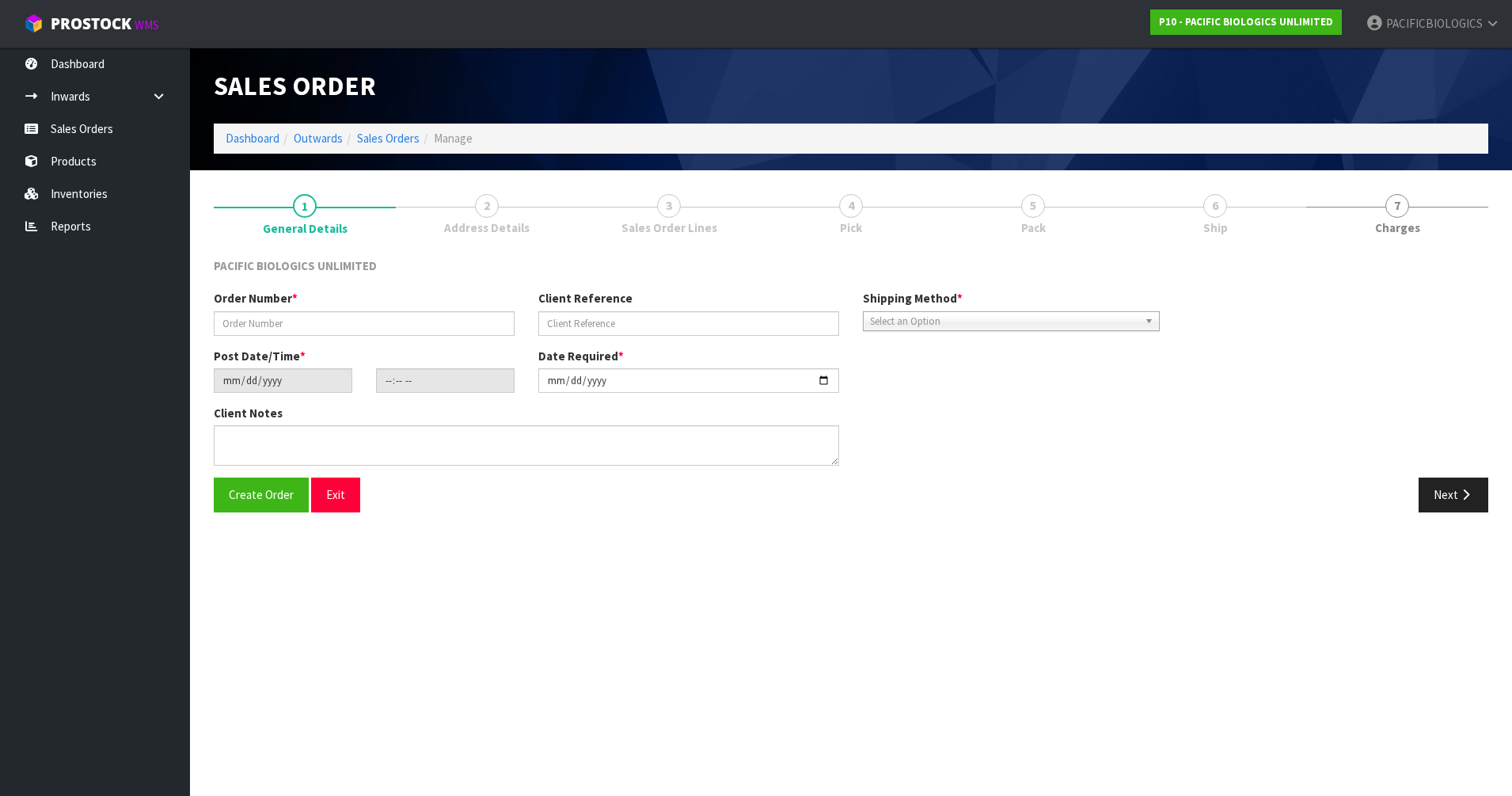
type input "20250205"
type input "JADE"
type input "[DATE]"
type input "16:56:00.000"
type input "[DATE]"
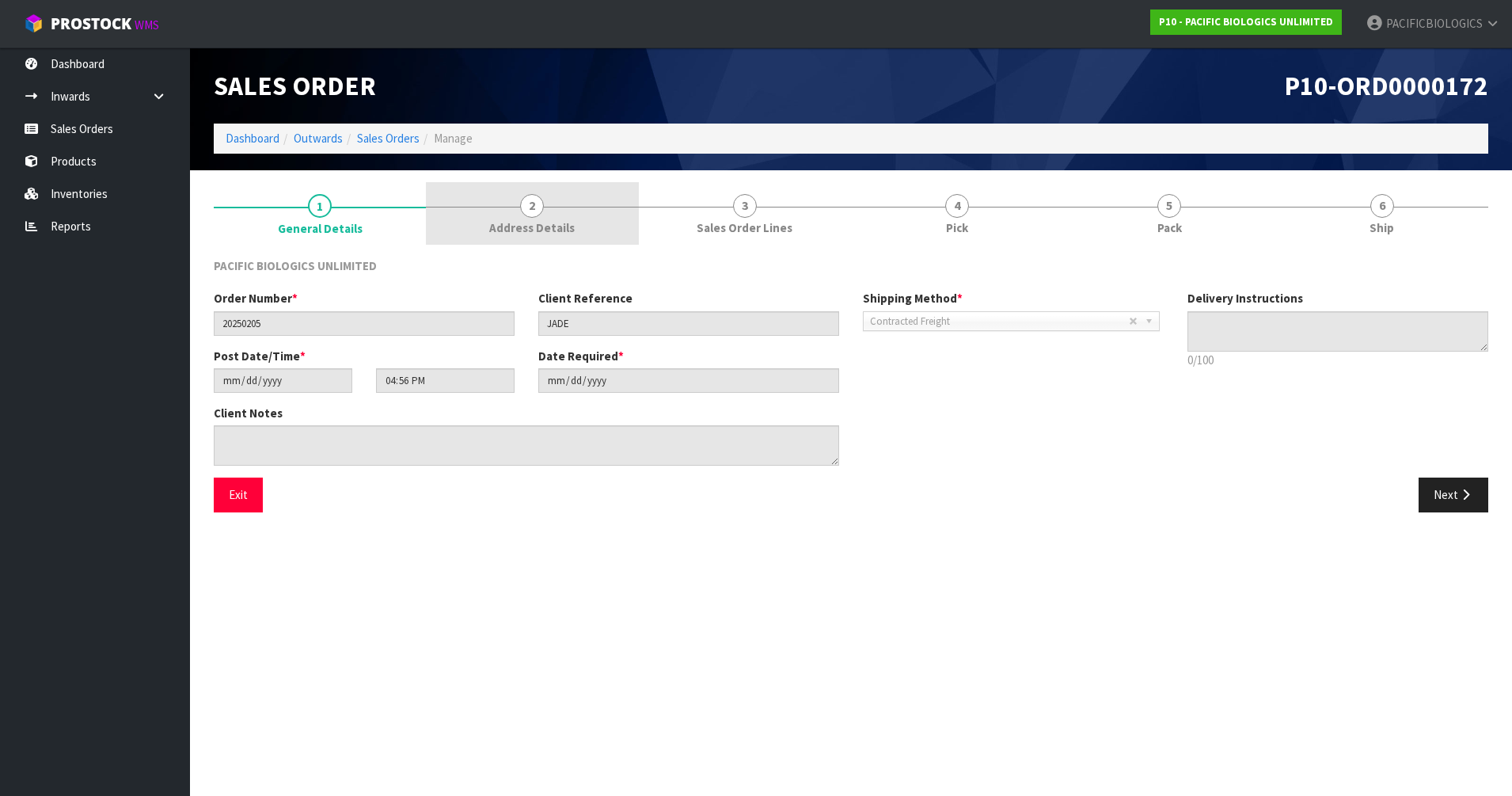
click at [562, 209] on link "2 Address Details" at bounding box center [532, 214] width 213 height 63
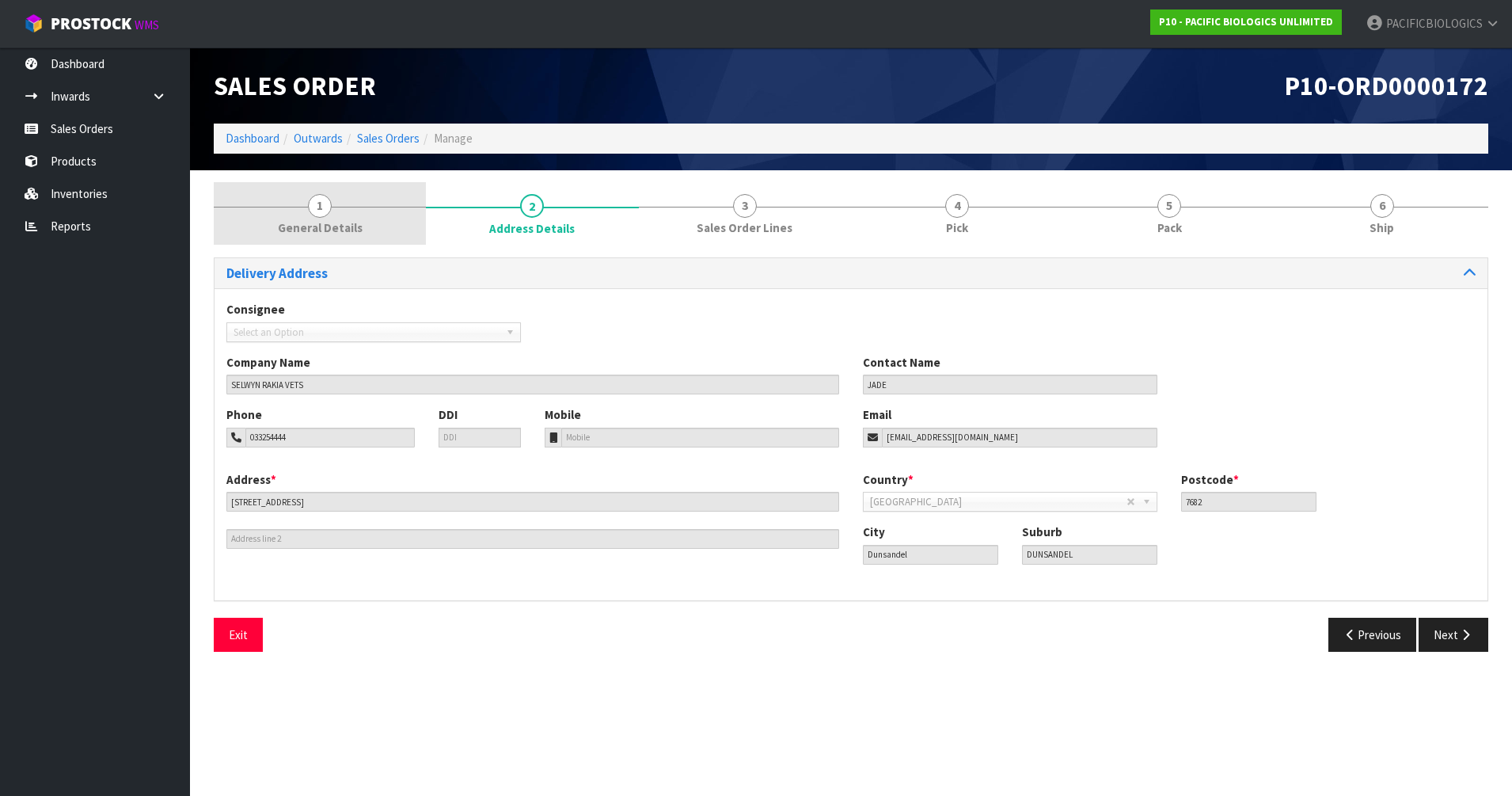
click at [309, 214] on link "1 General Details" at bounding box center [319, 214] width 213 height 63
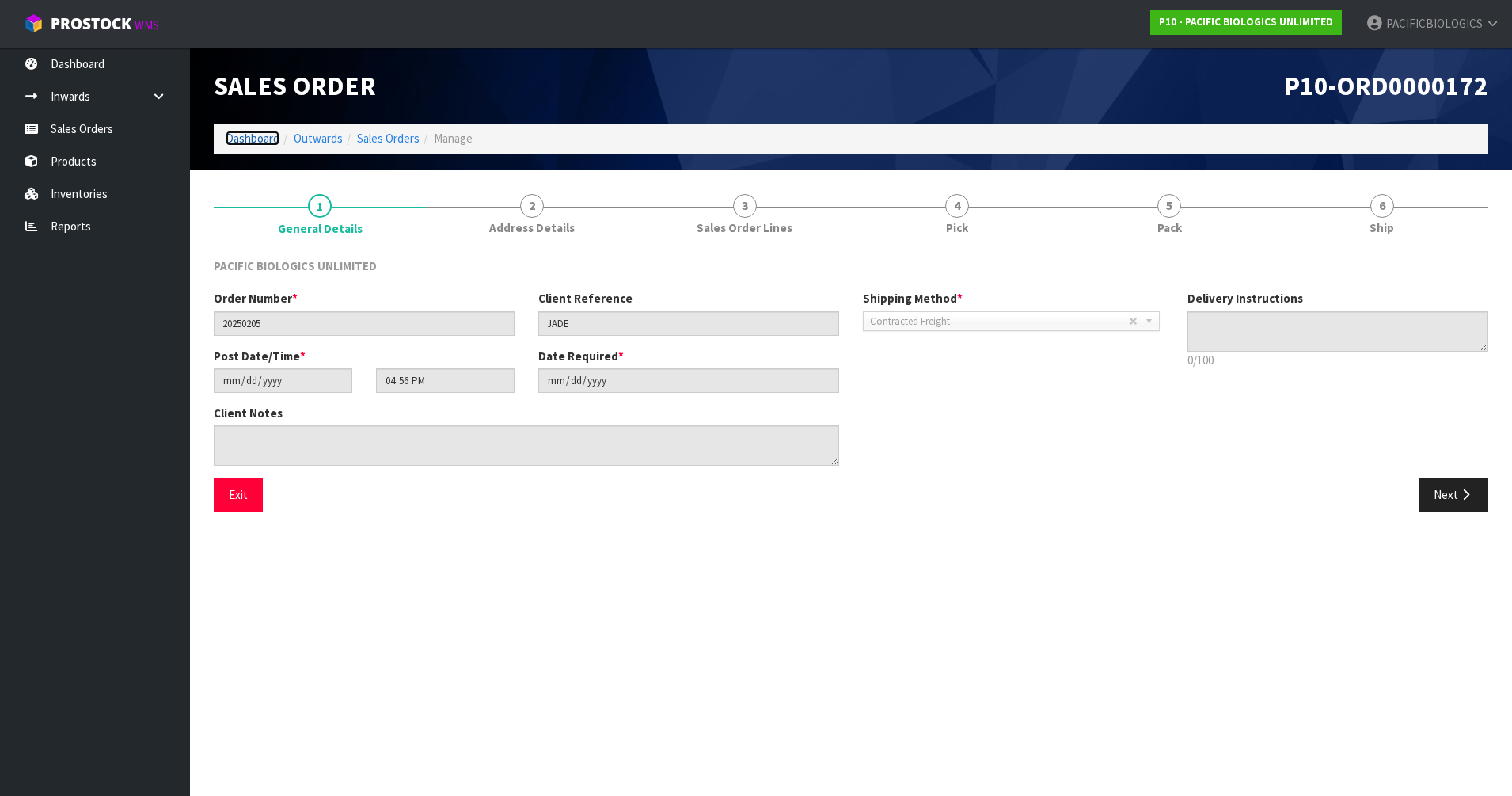
click at [243, 136] on link "Dashboard" at bounding box center [252, 137] width 54 height 15
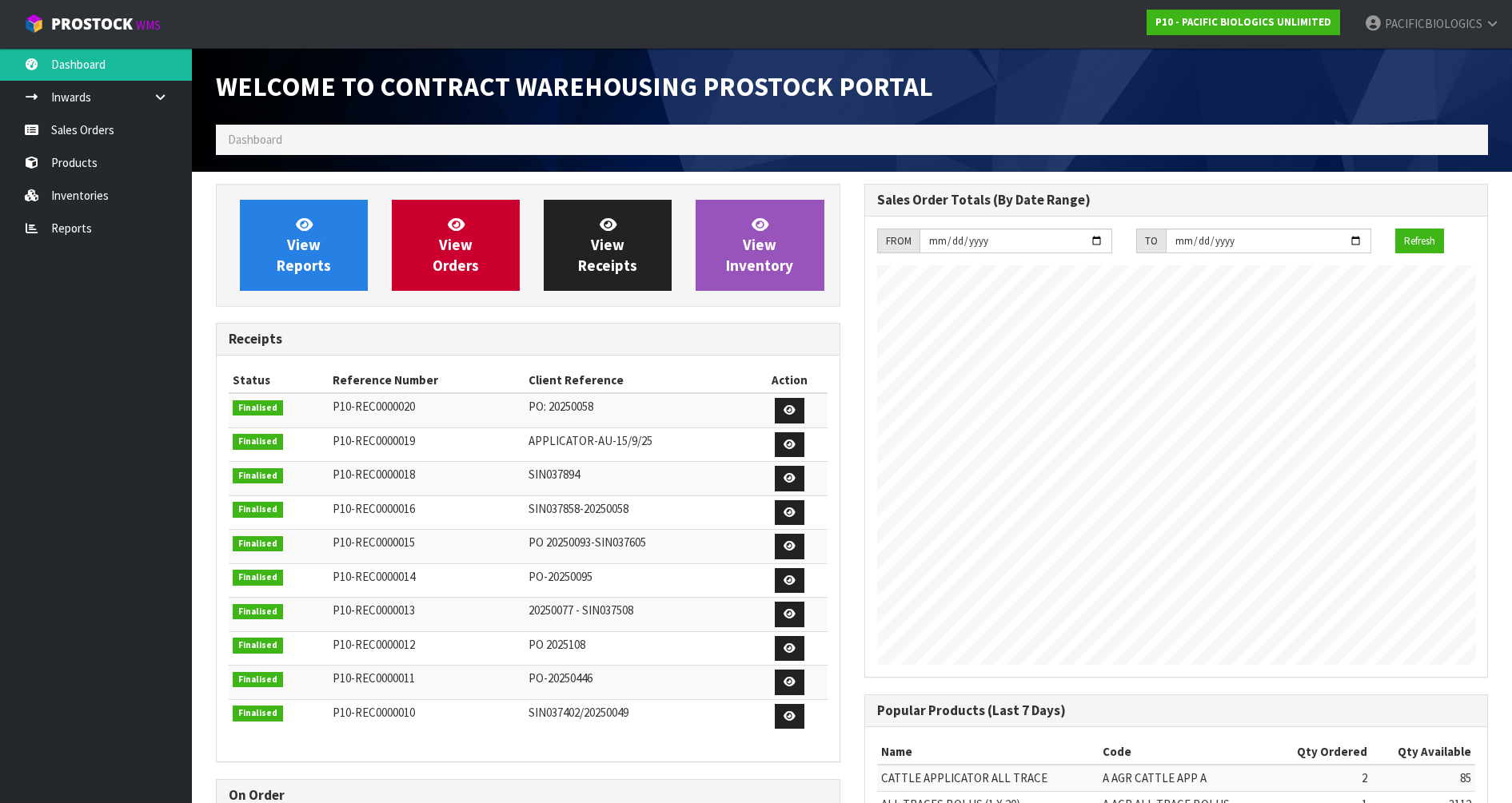
scroll to position [705, 647]
click at [95, 232] on link "Reports" at bounding box center [96, 227] width 192 height 33
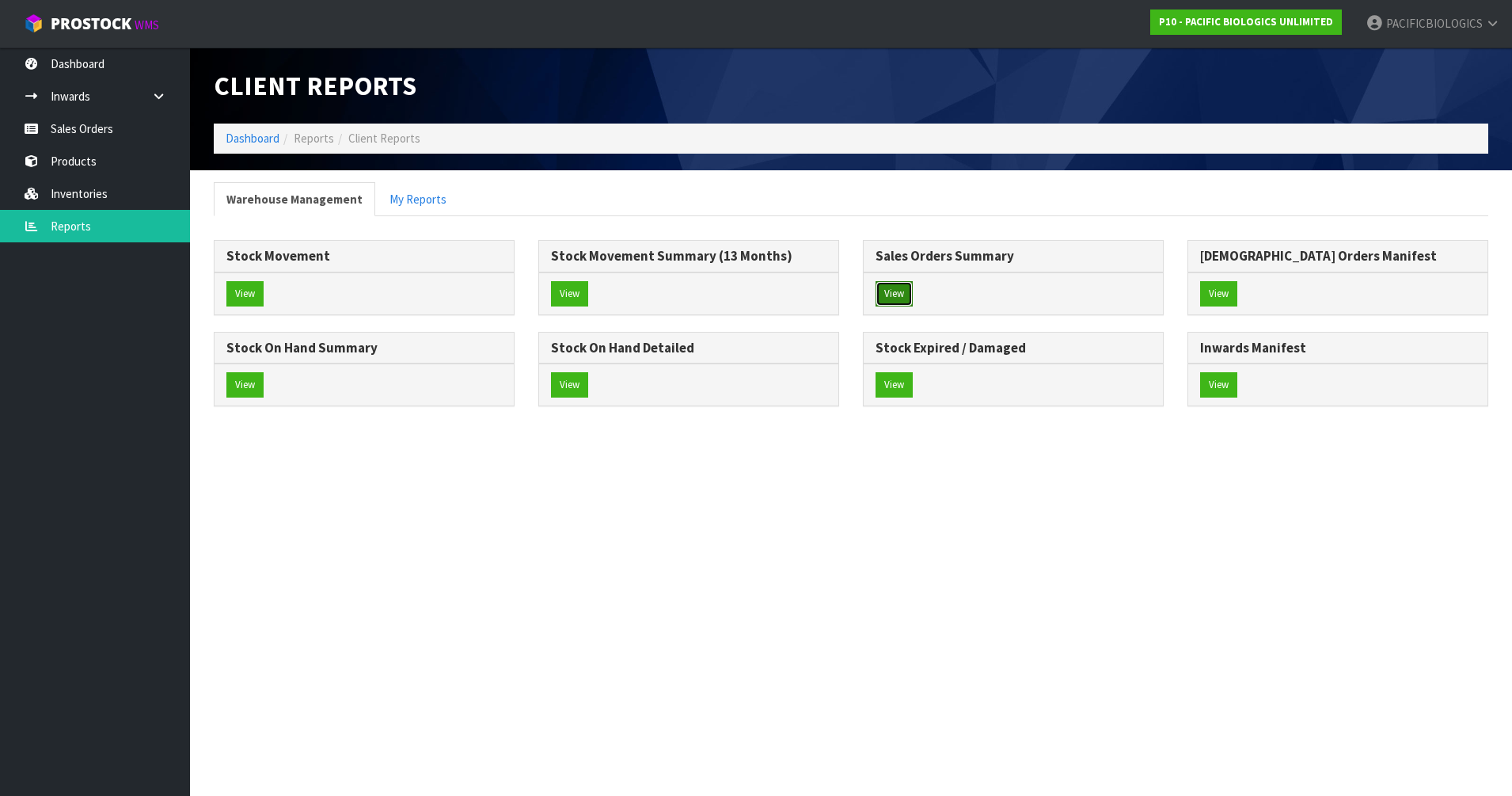
click at [901, 291] on button "View" at bounding box center [895, 294] width 37 height 25
click at [1215, 281] on button "View" at bounding box center [1219, 294] width 37 height 25
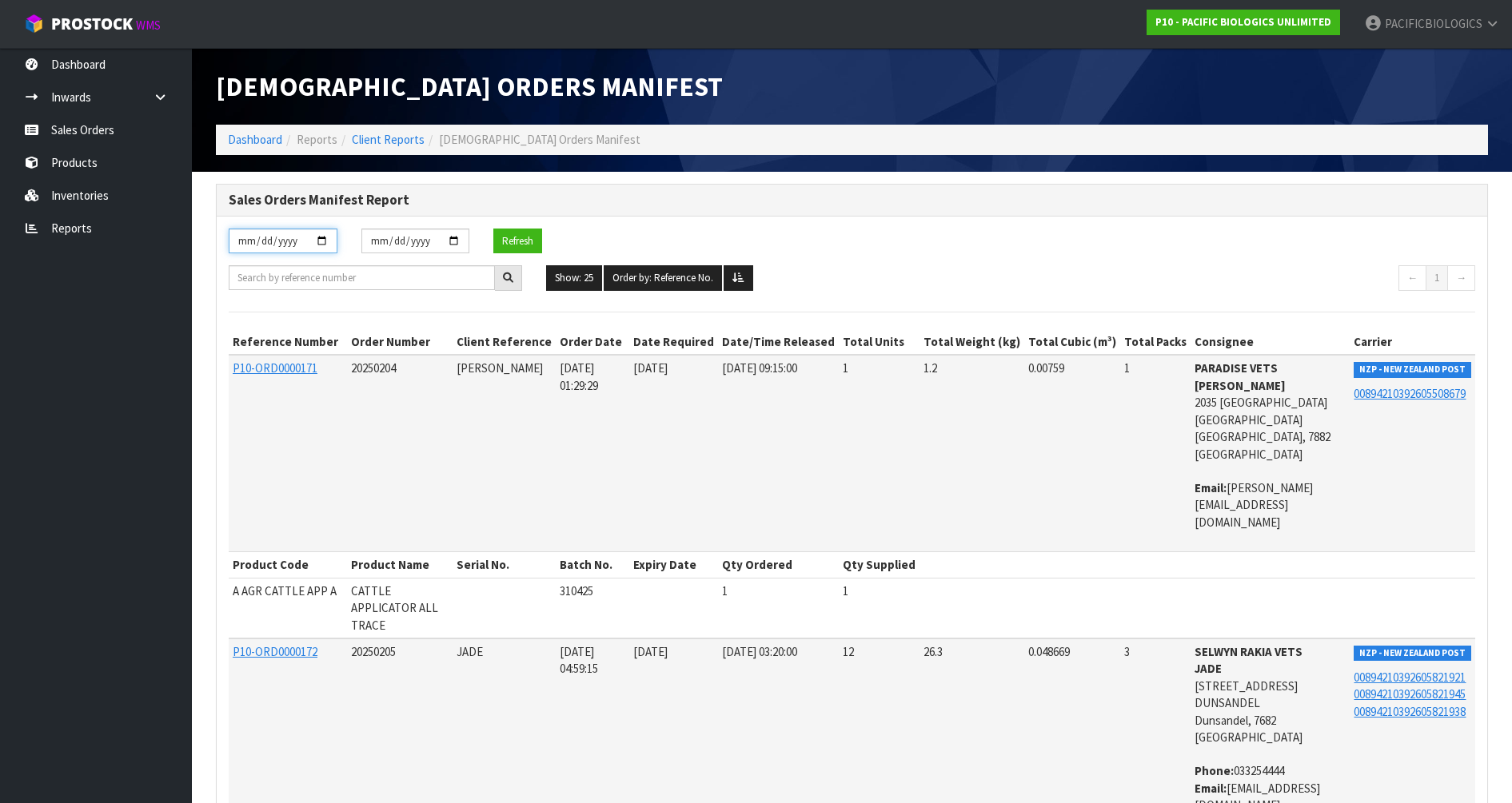
click at [320, 239] on input "[DATE]" at bounding box center [283, 240] width 109 height 25
type input "[DATE]"
click at [456, 239] on input "[DATE]" at bounding box center [416, 240] width 109 height 25
type input "[DATE]"
click at [510, 241] on button "Refresh" at bounding box center [518, 241] width 48 height 26
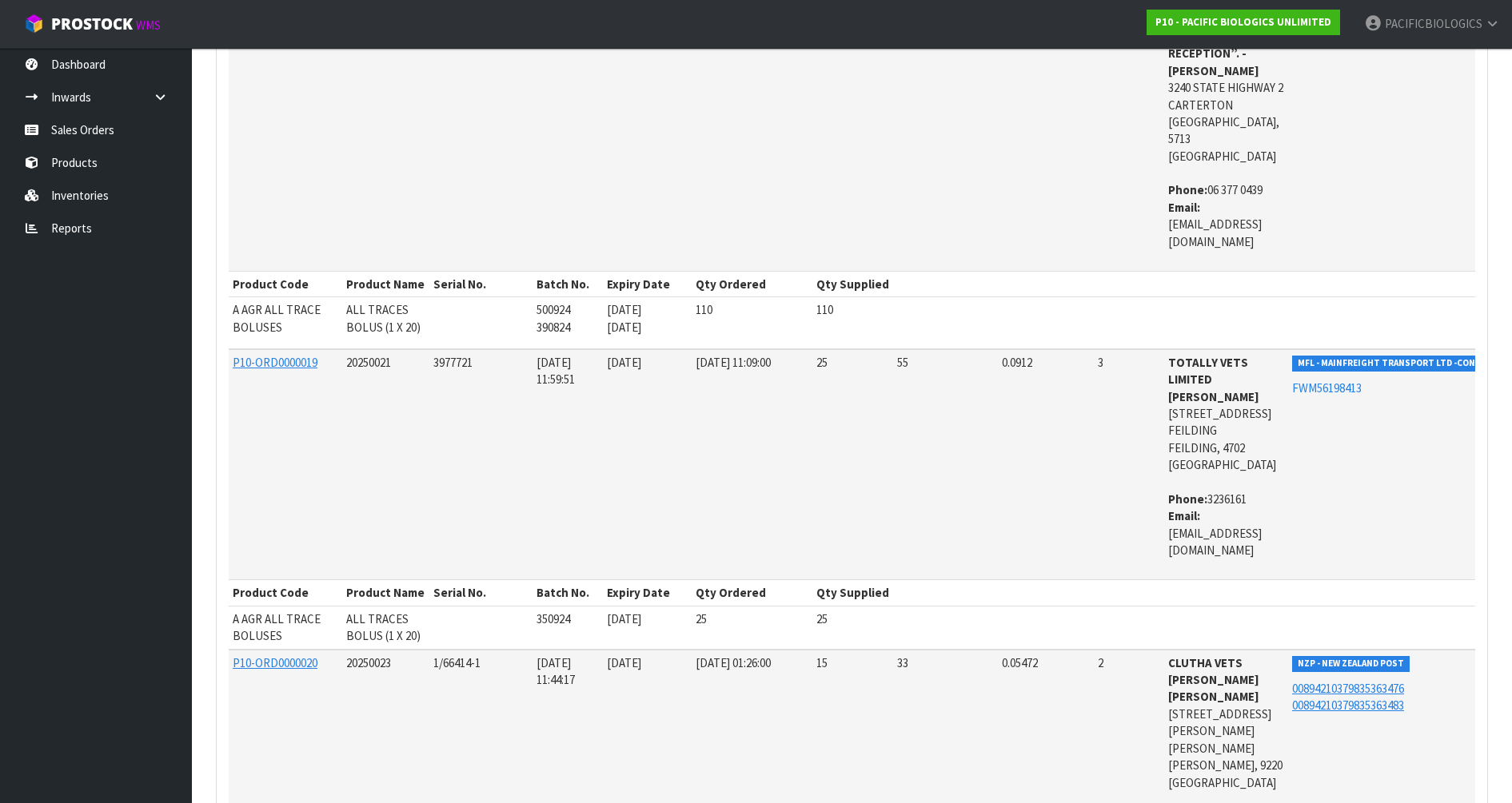
scroll to position [6526, 0]
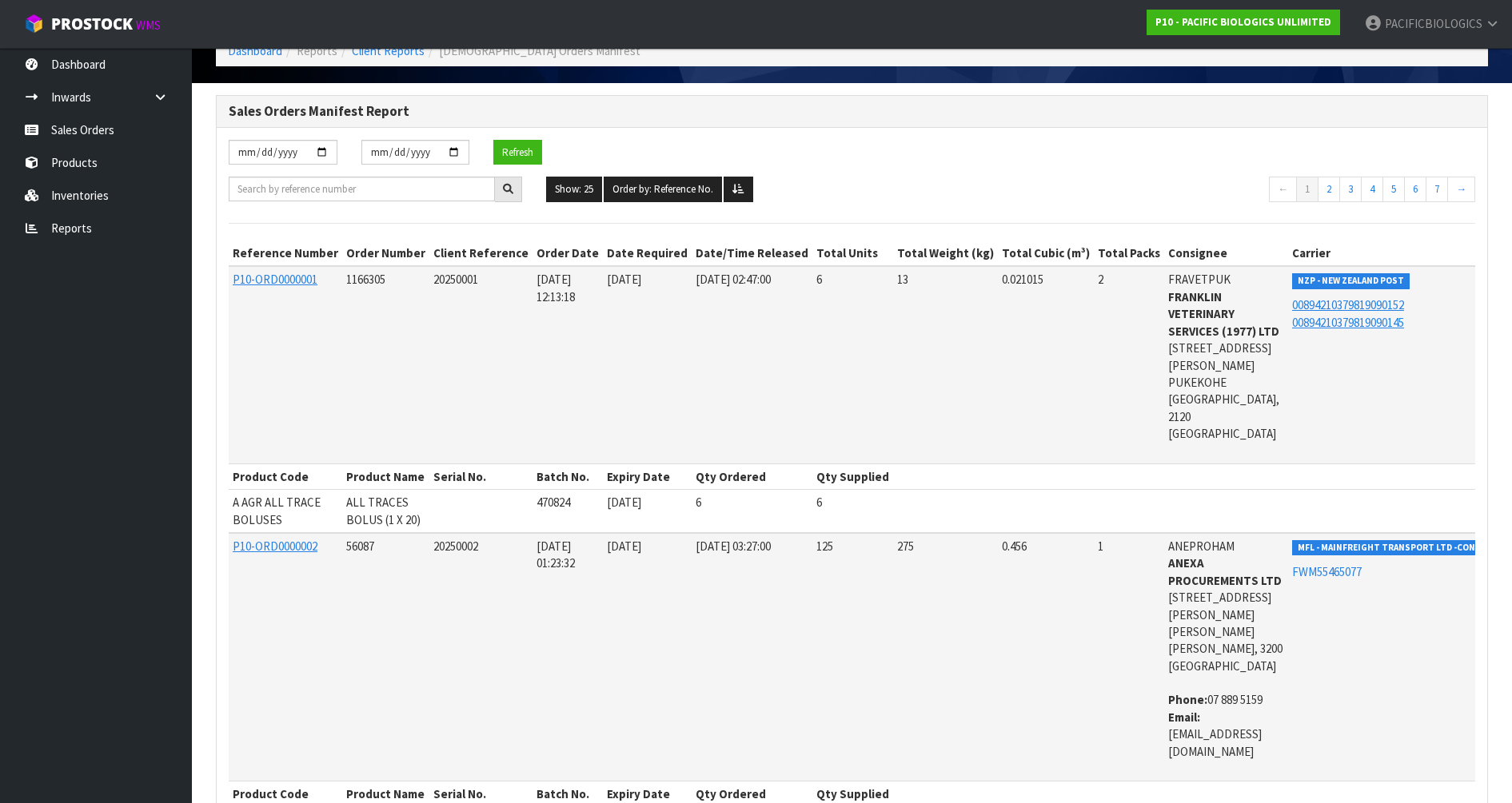
scroll to position [0, 0]
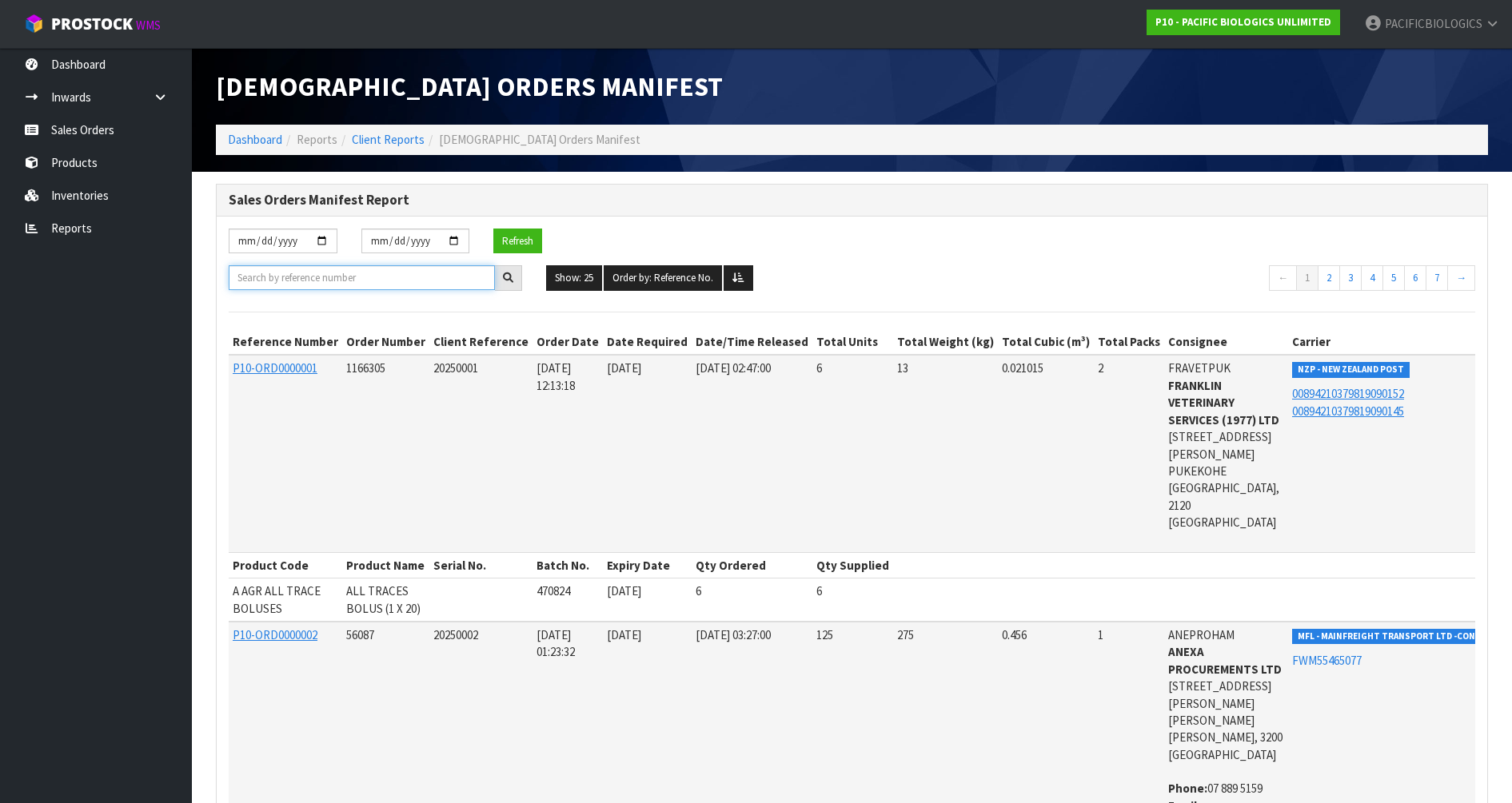
click at [332, 273] on input "text" at bounding box center [361, 277] width 266 height 25
click at [402, 135] on link "Client Reports" at bounding box center [389, 138] width 73 height 15
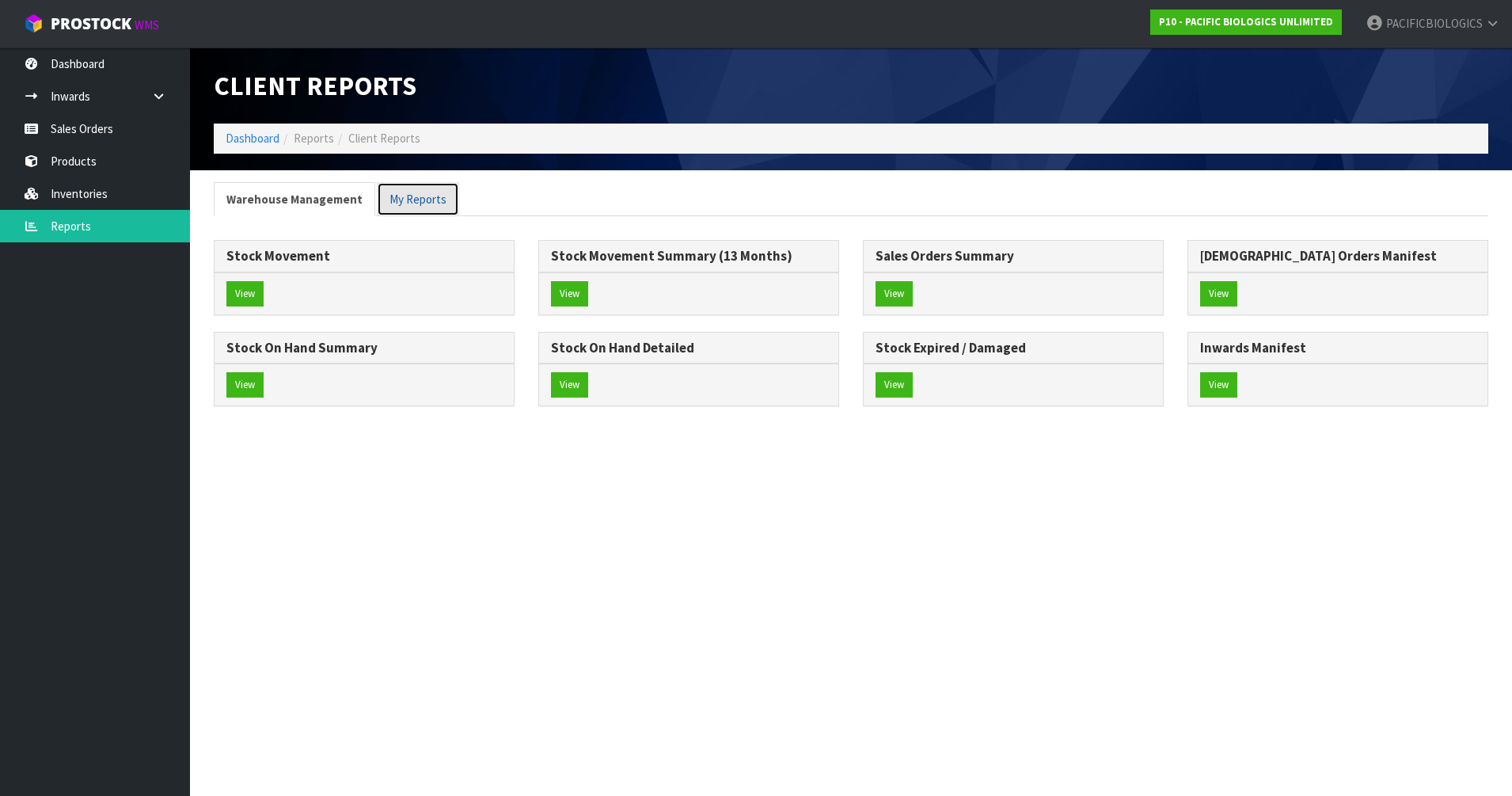
click at [411, 206] on link "My Reports" at bounding box center [418, 199] width 82 height 34
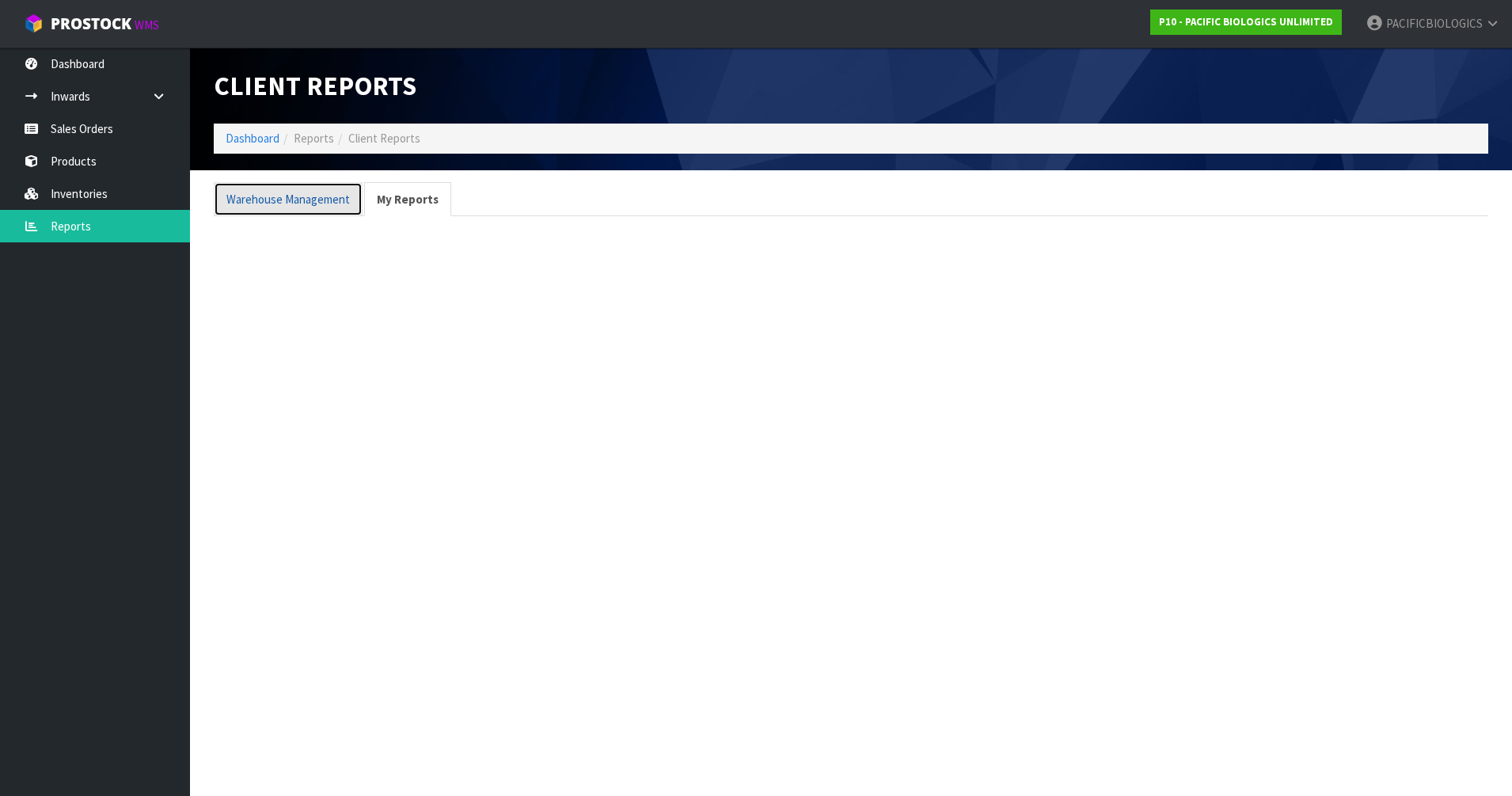
click at [294, 205] on link "Warehouse Management" at bounding box center [288, 199] width 149 height 34
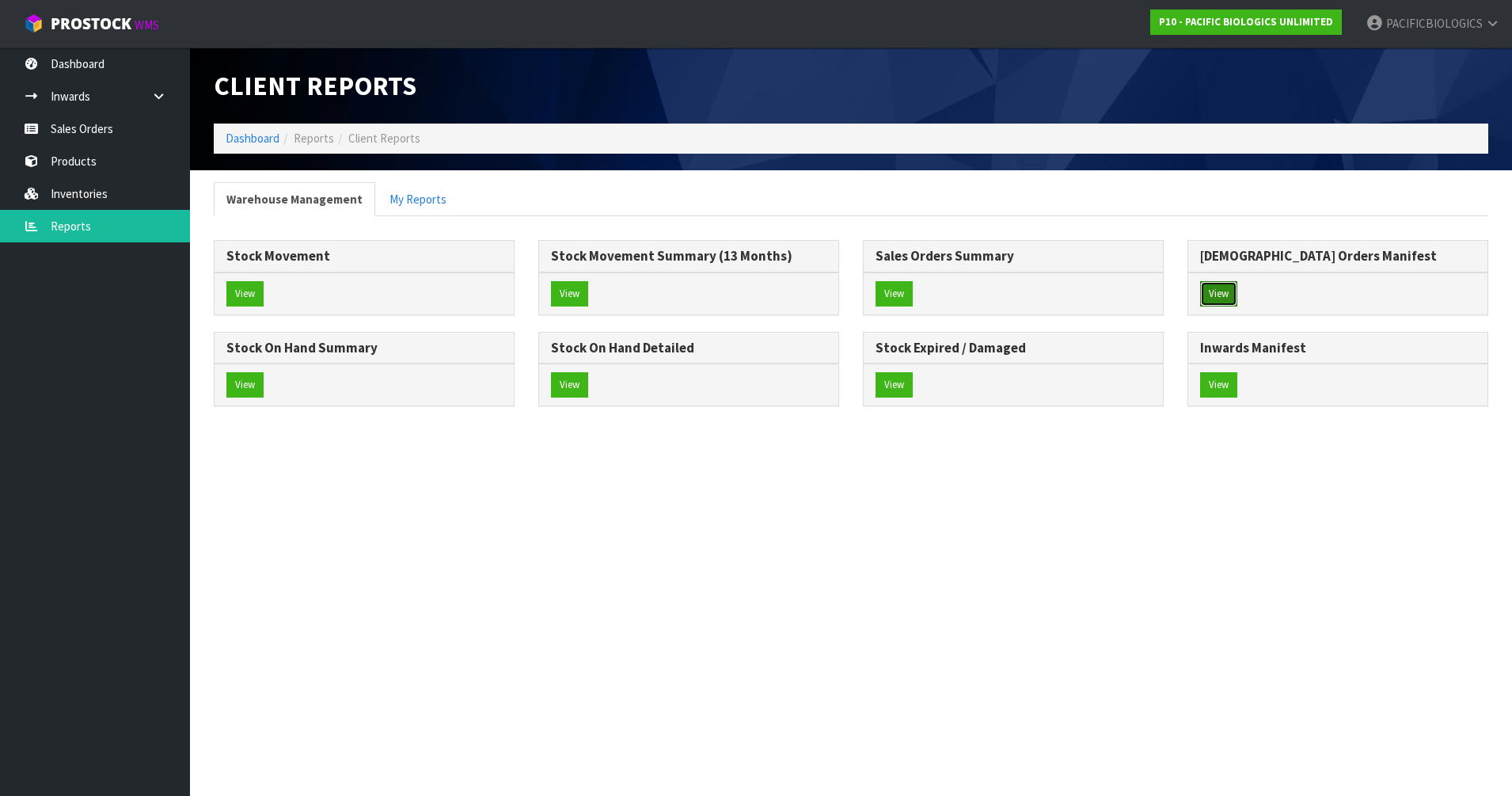
click at [1220, 292] on button "View" at bounding box center [1219, 294] width 37 height 25
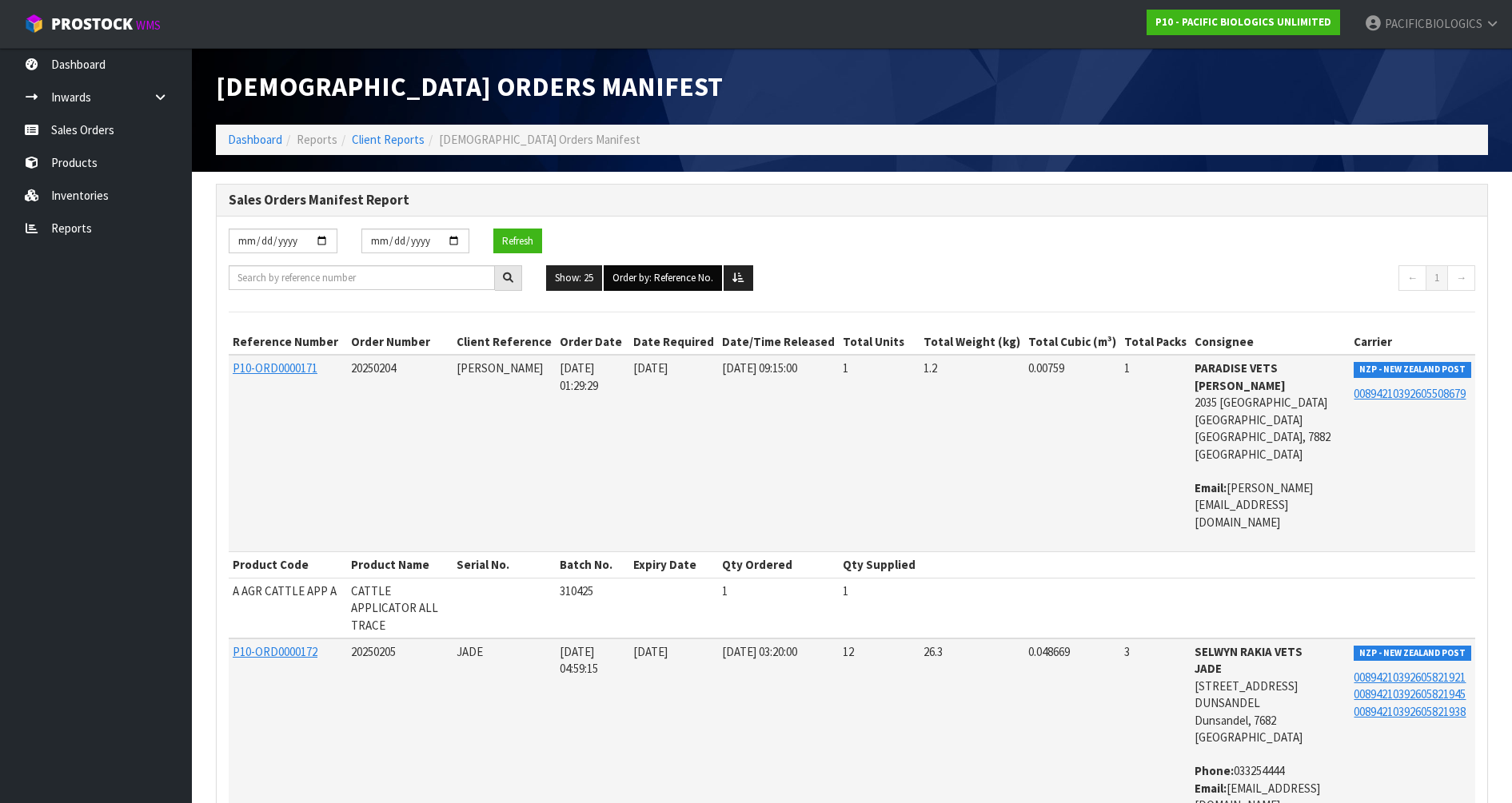
click at [675, 277] on button "Order by: Reference No." at bounding box center [663, 278] width 119 height 26
click at [740, 274] on icon at bounding box center [738, 278] width 12 height 11
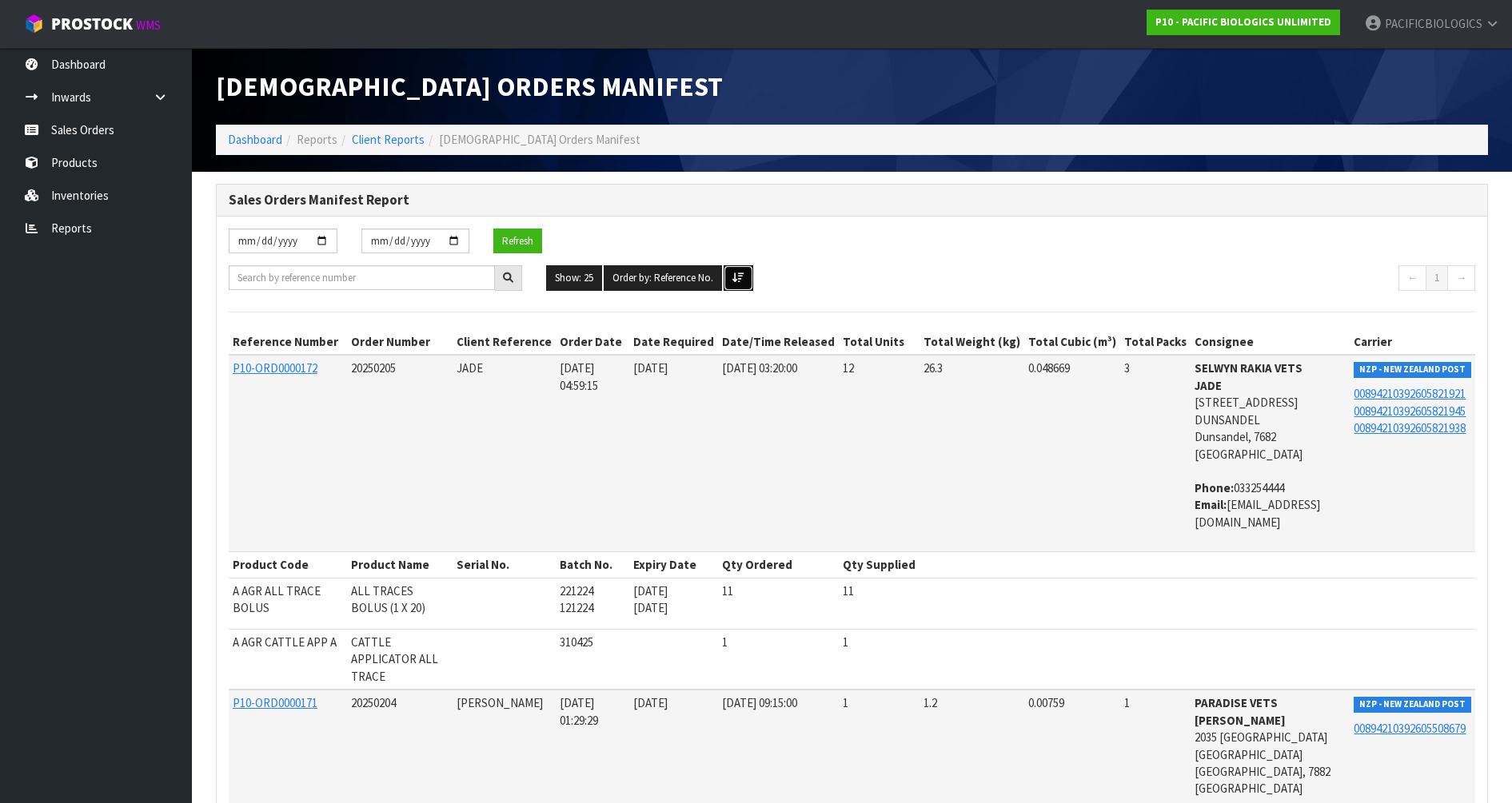
click at [740, 274] on icon at bounding box center [738, 278] width 12 height 11
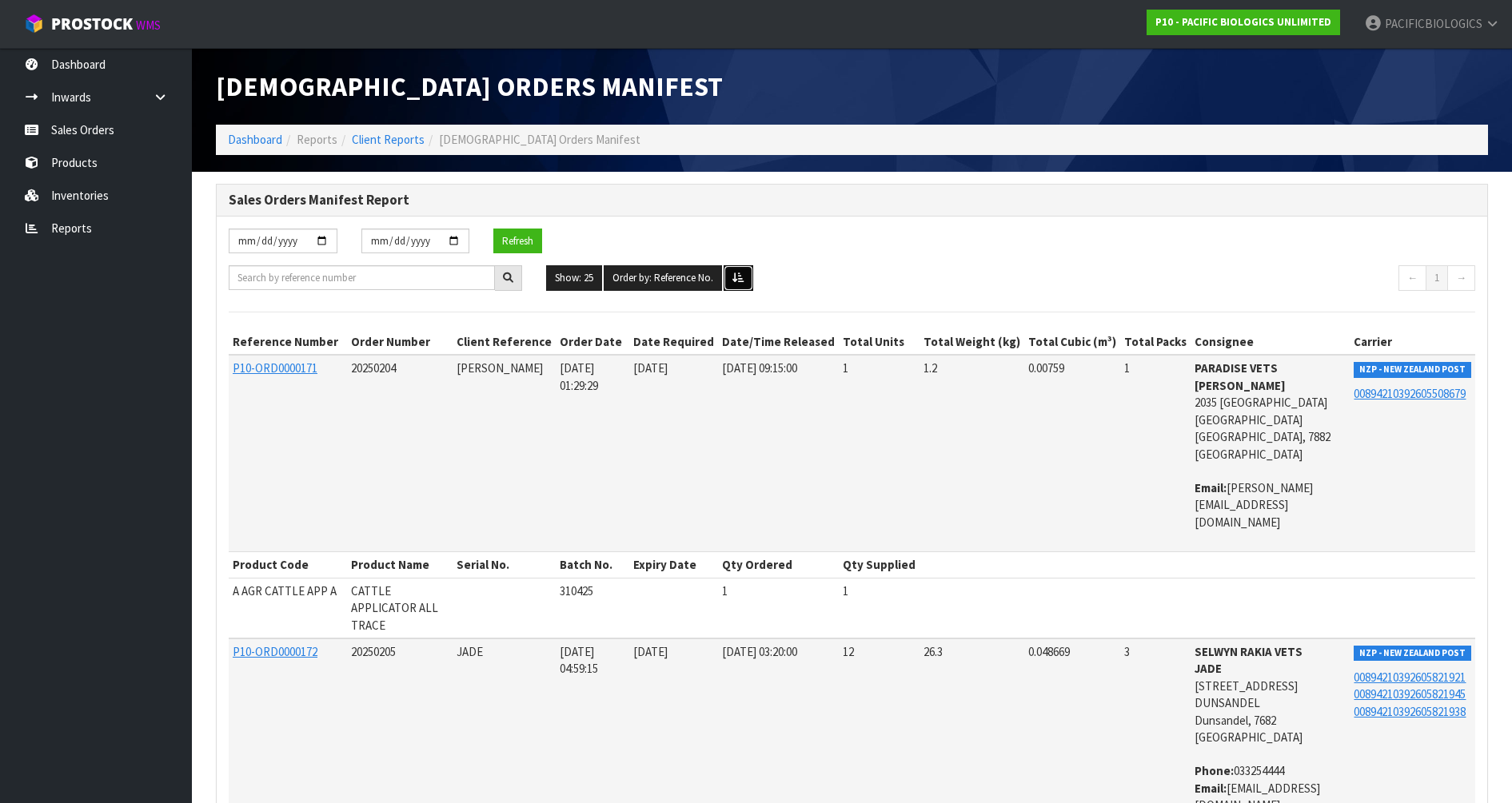
click at [740, 274] on icon at bounding box center [738, 278] width 12 height 11
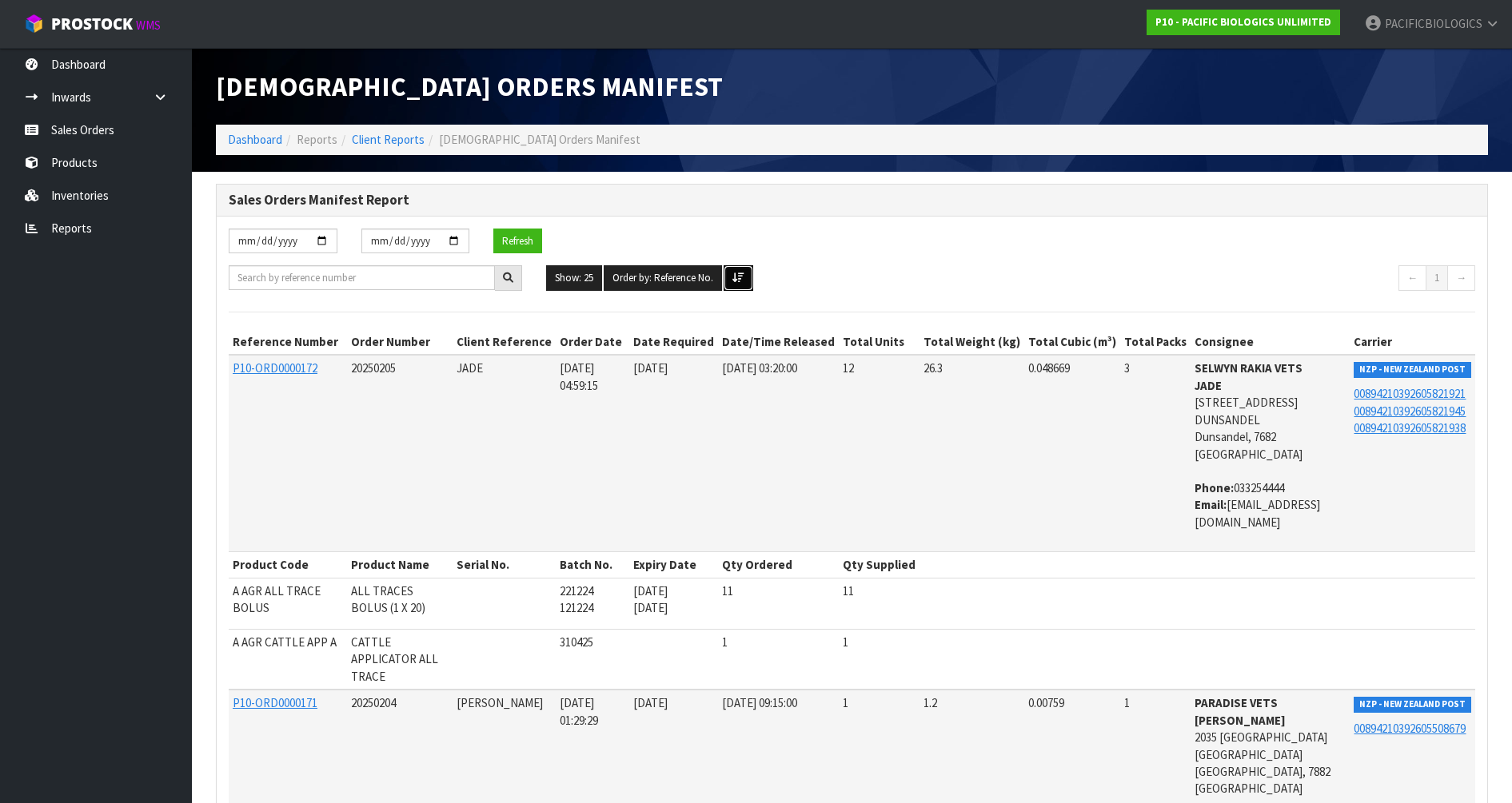
click at [740, 274] on icon at bounding box center [738, 278] width 12 height 11
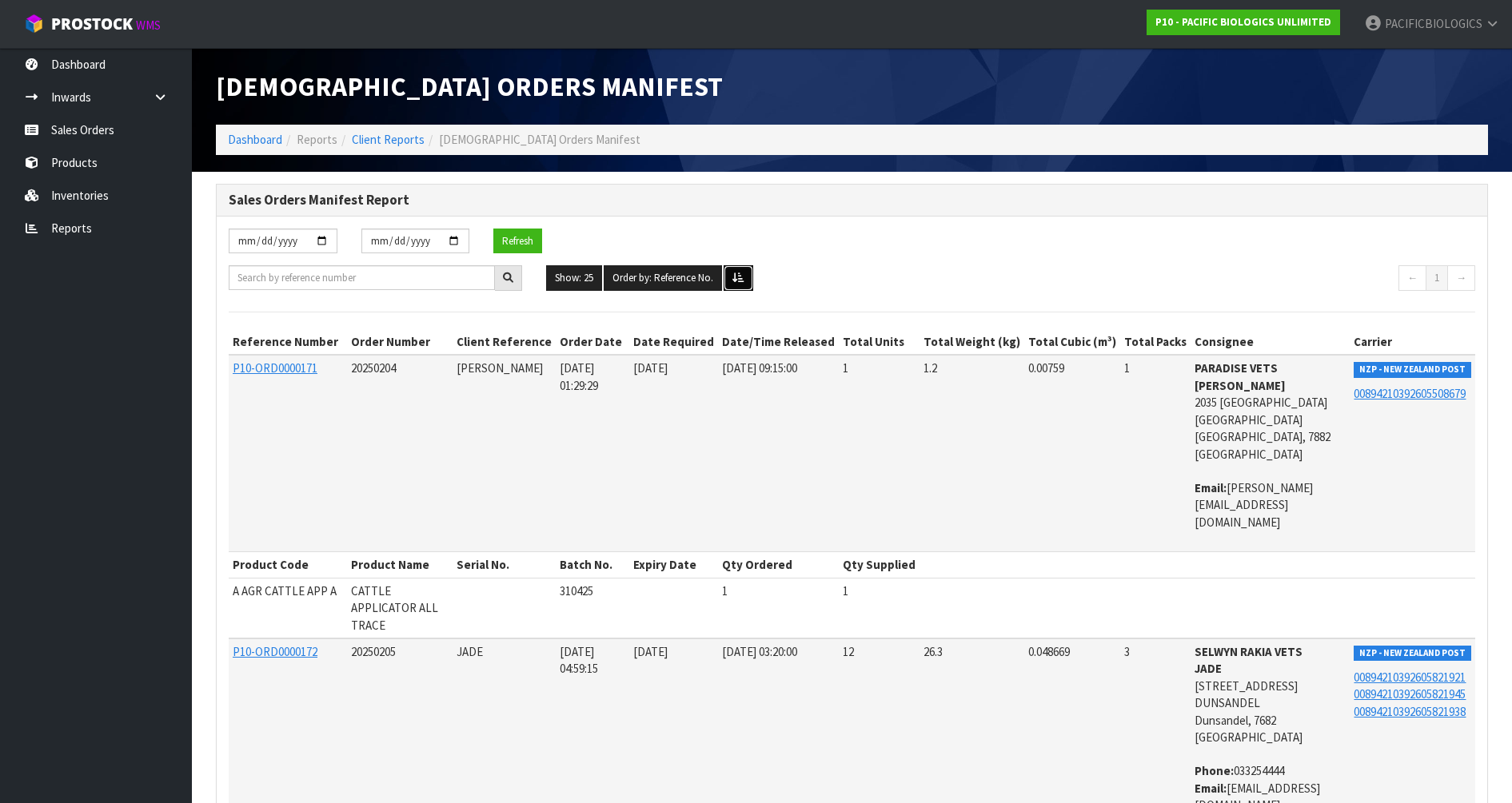
click at [740, 274] on icon at bounding box center [738, 278] width 12 height 11
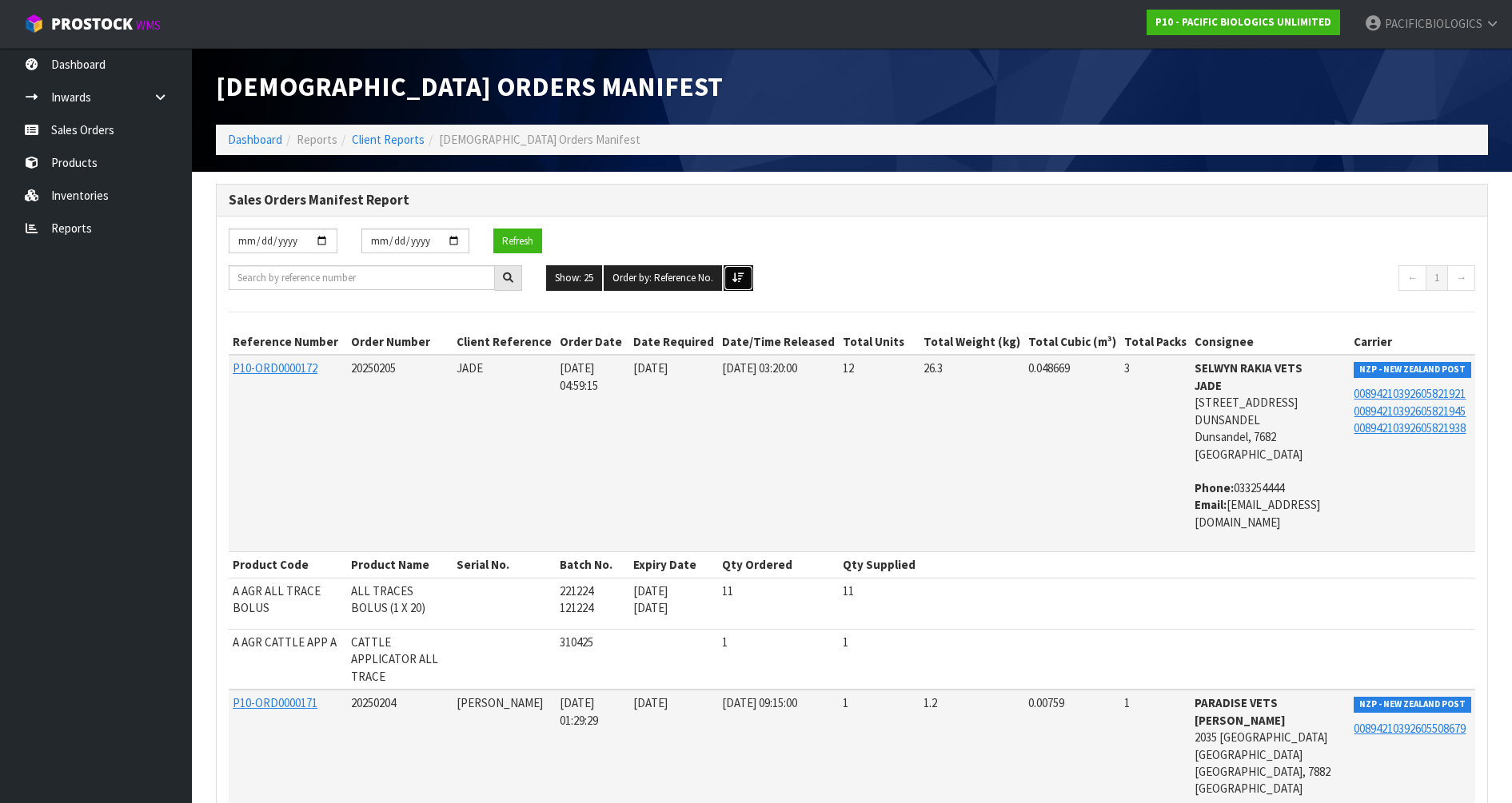
click at [740, 274] on icon at bounding box center [738, 278] width 12 height 11
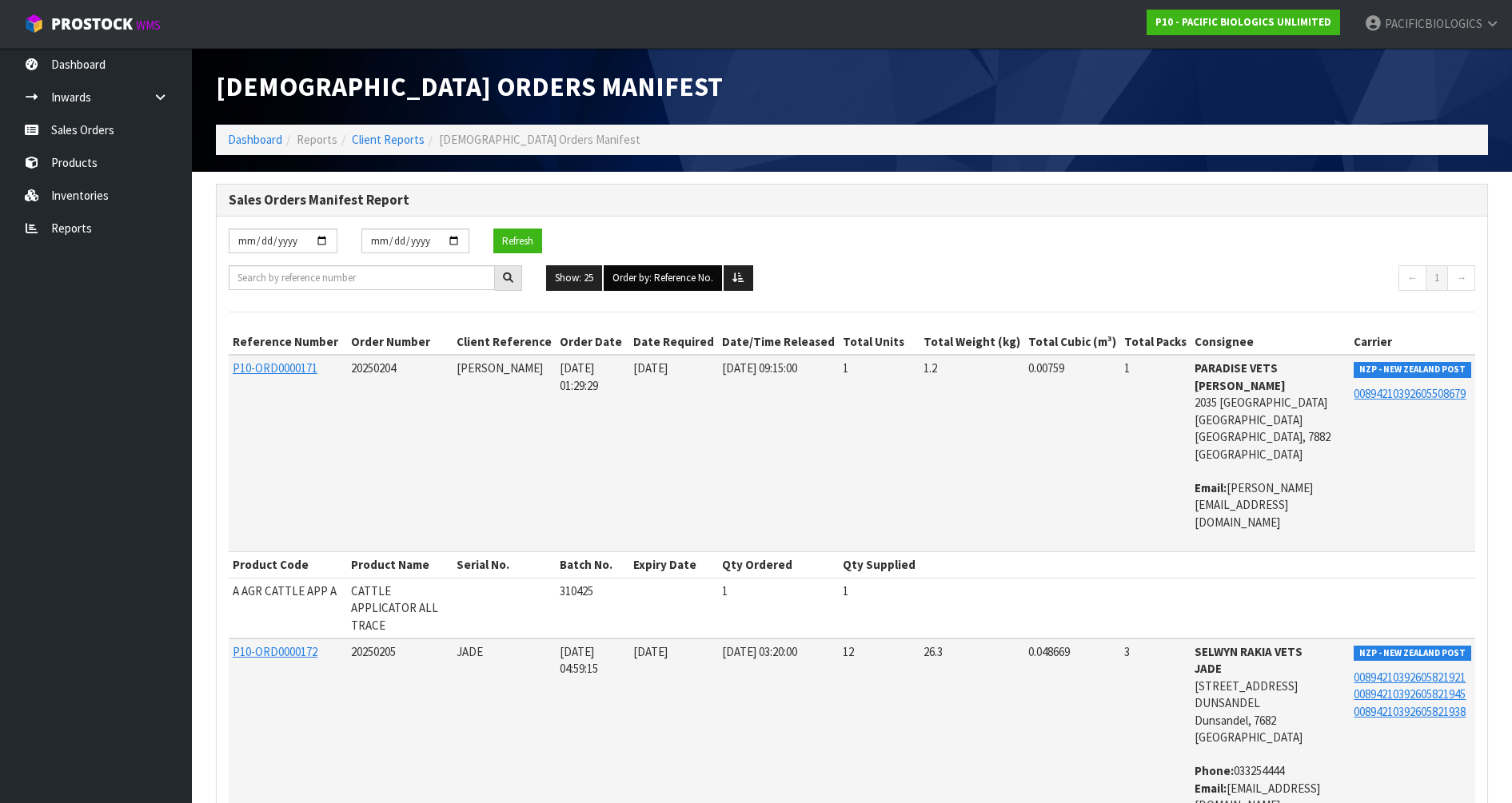
click at [668, 271] on button "Order by: Reference No." at bounding box center [663, 278] width 119 height 26
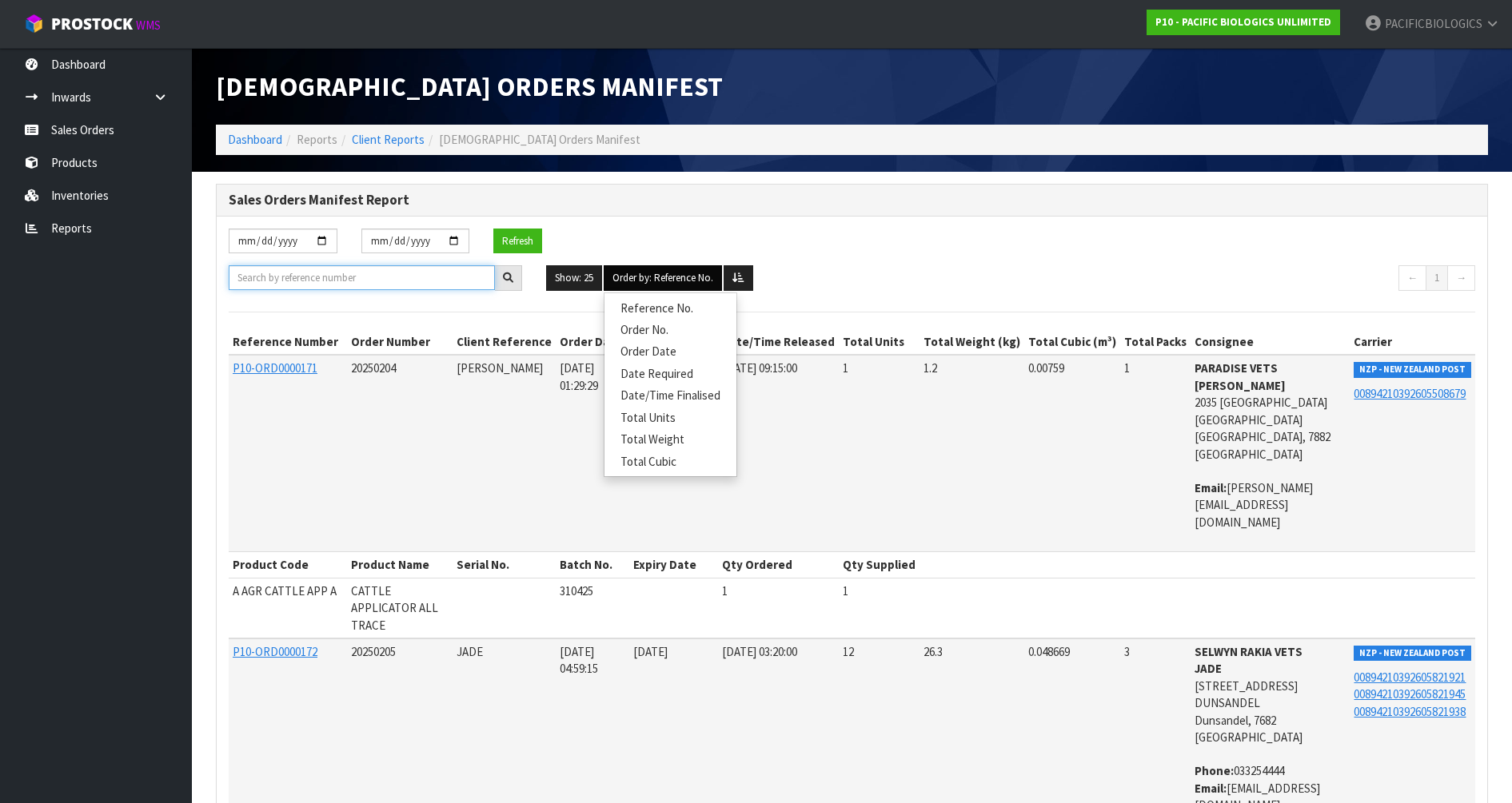
click at [332, 281] on input "text" at bounding box center [361, 277] width 266 height 25
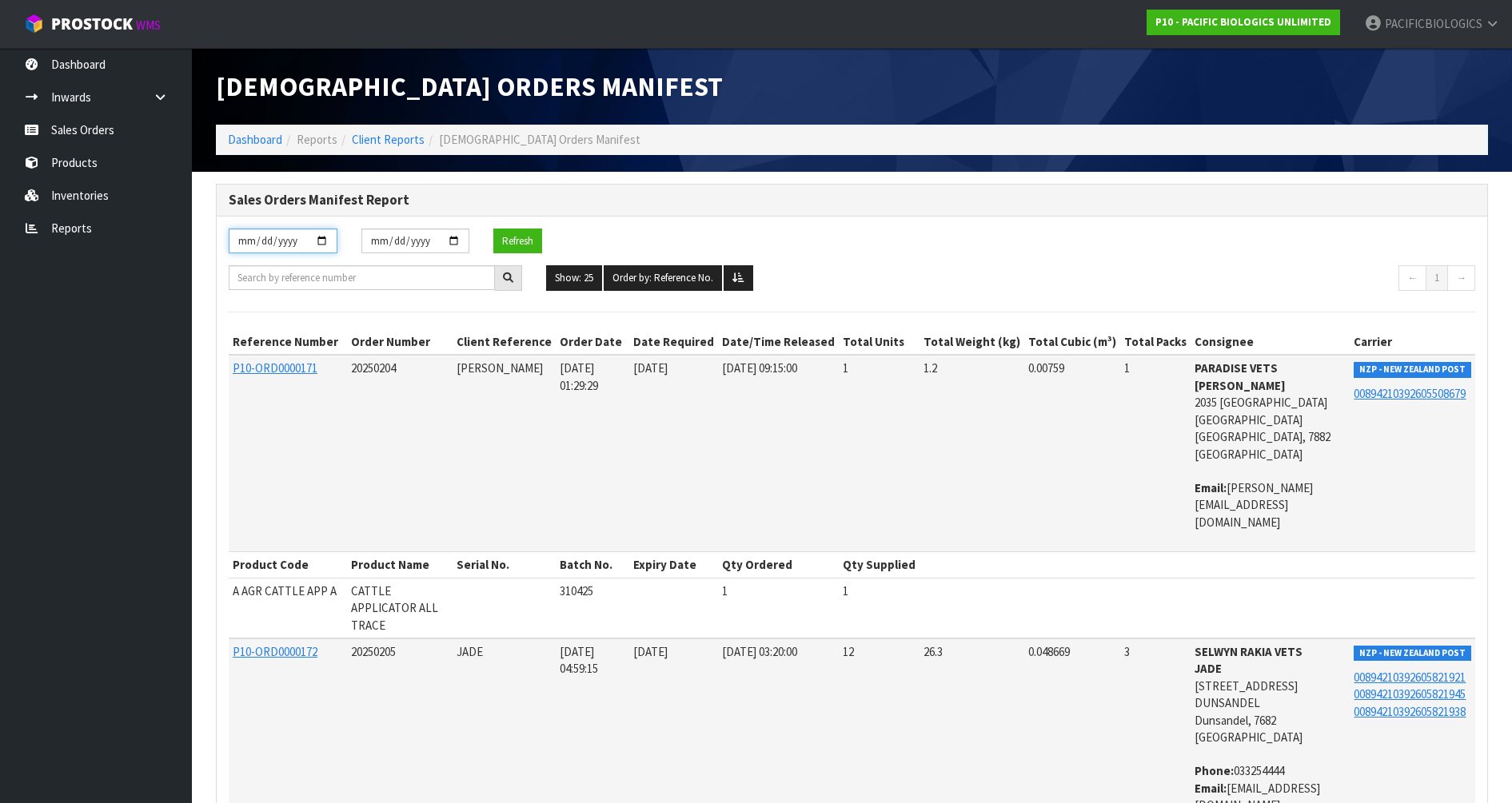
click at [320, 238] on input "[DATE]" at bounding box center [283, 240] width 109 height 25
type input "[DATE]"
click at [451, 236] on input "[DATE]" at bounding box center [416, 240] width 109 height 25
type input "[DATE]"
click at [510, 237] on button "Refresh" at bounding box center [518, 241] width 48 height 26
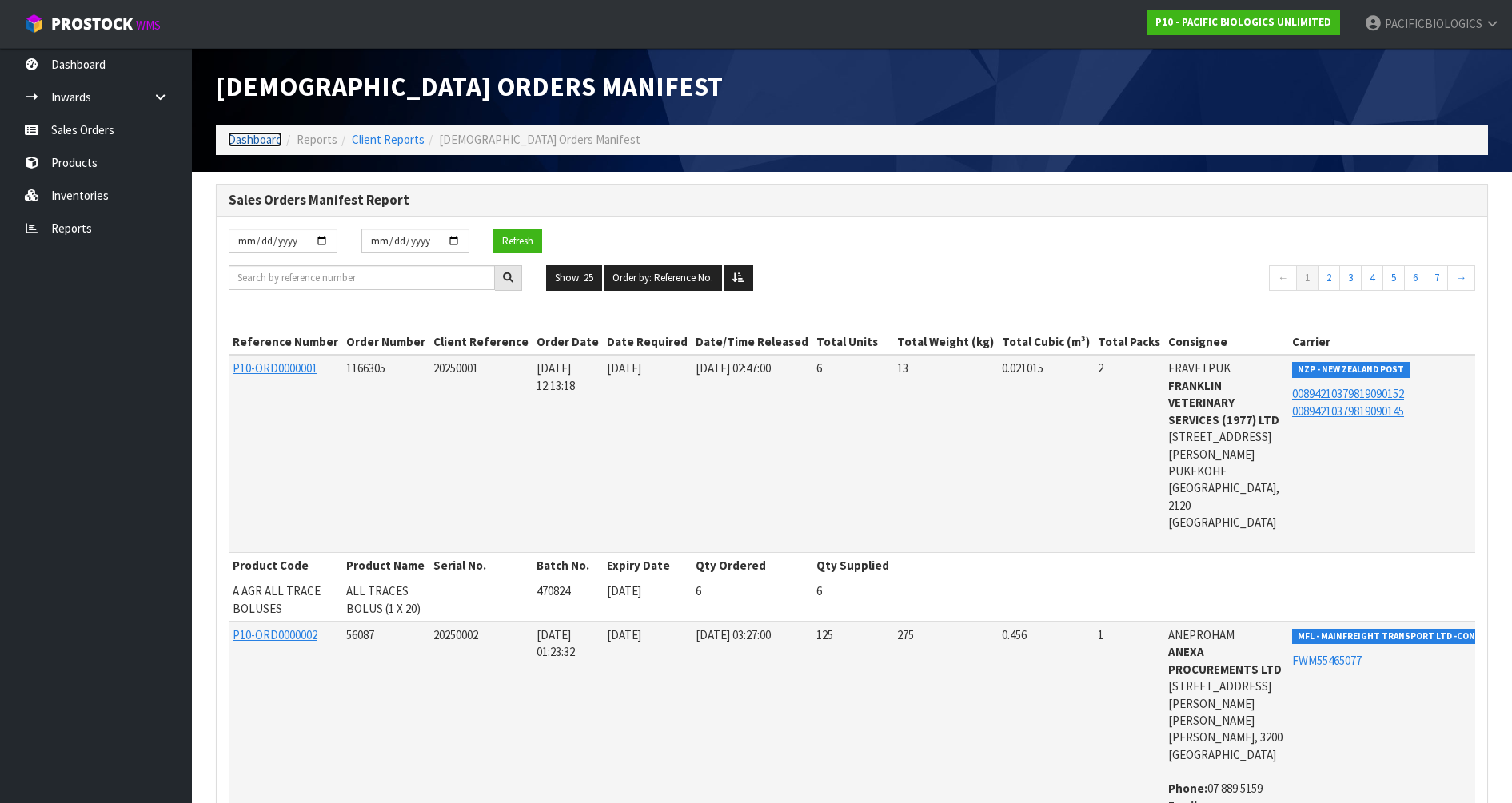
click at [268, 138] on link "Dashboard" at bounding box center [254, 138] width 54 height 15
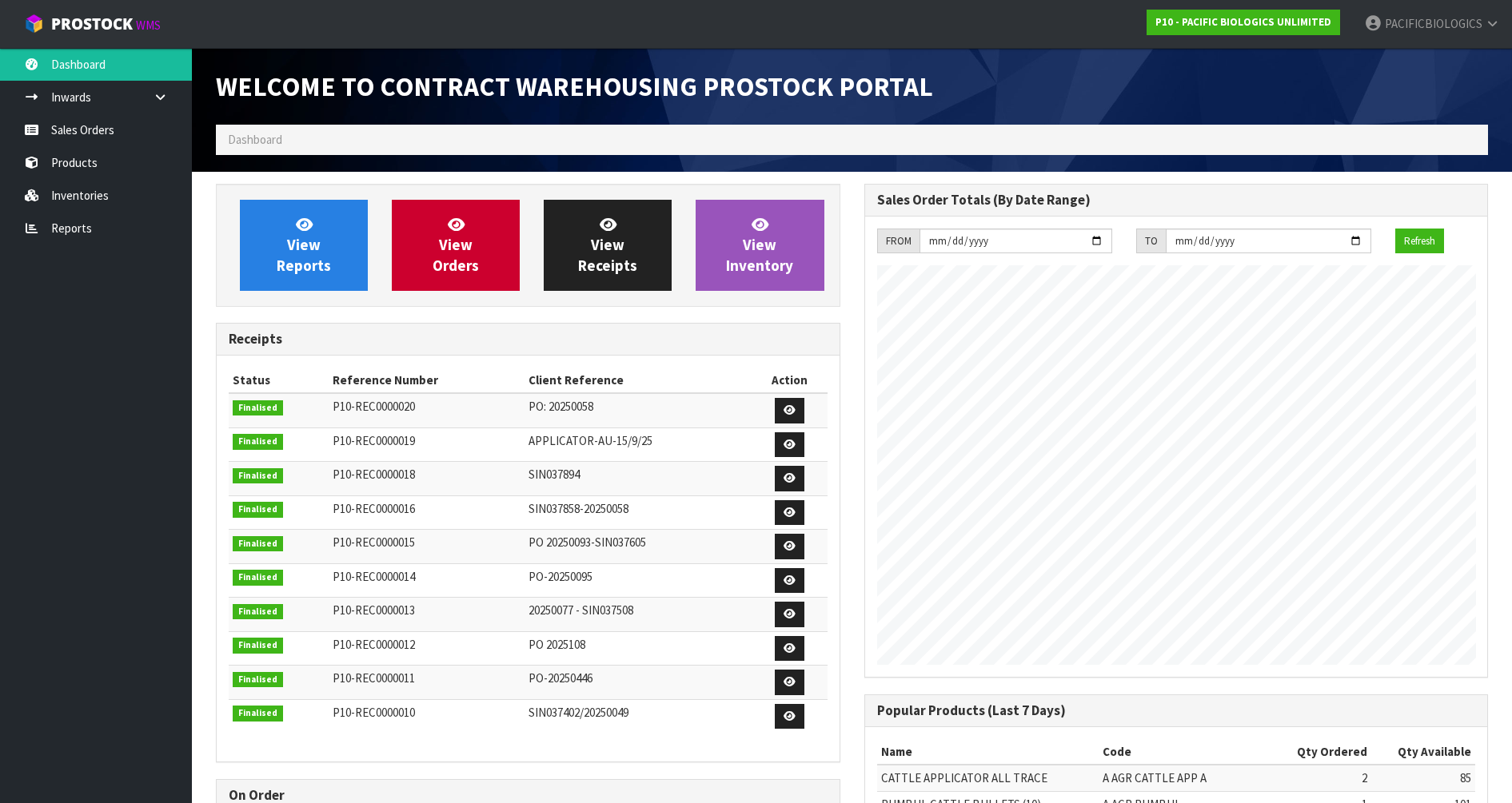
scroll to position [705, 647]
